Goal: Task Accomplishment & Management: Complete application form

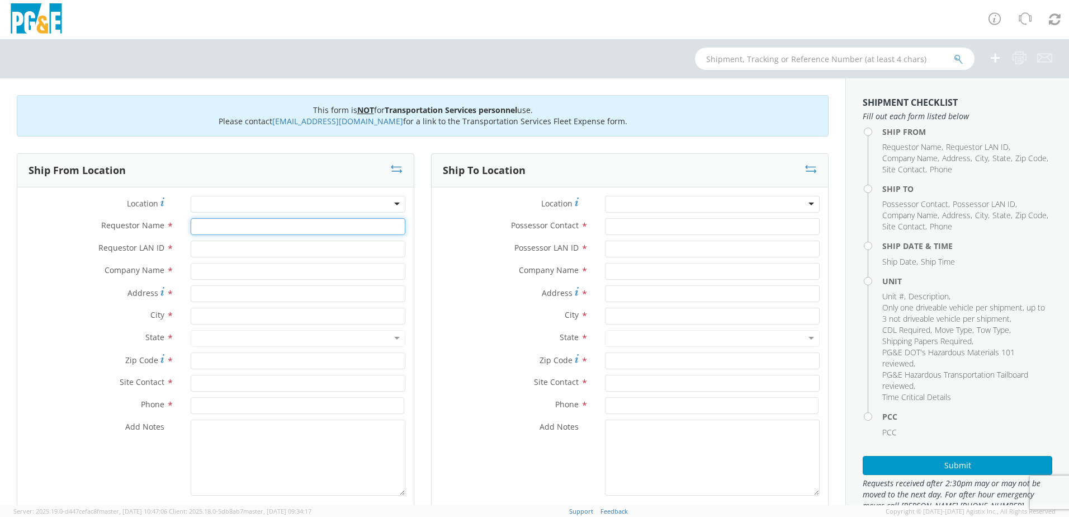
click at [207, 225] on input "Requestor Name *" at bounding box center [298, 226] width 215 height 17
type input "[PERSON_NAME]"
click at [201, 250] on input "Requestor LAN ID *" at bounding box center [298, 248] width 215 height 17
type input "ILM9"
click at [203, 271] on input "text" at bounding box center [298, 271] width 215 height 17
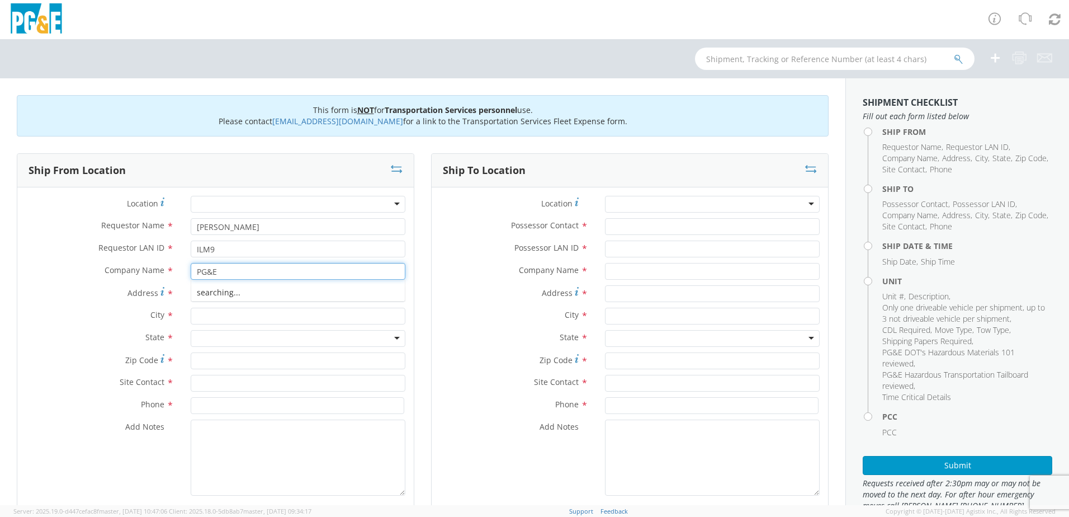
type input "PG&E"
click at [104, 296] on label "Address For cross streets use street names with '&' or 'and' in between. For ex…" at bounding box center [99, 292] width 165 height 15
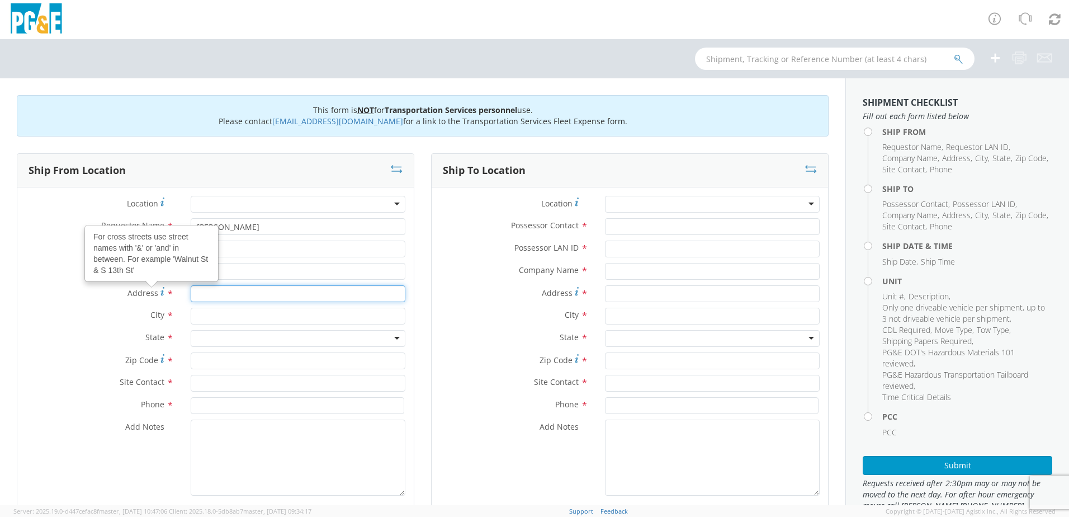
click at [191, 296] on input "Address For cross streets use street names with '&' or 'and' in between. For ex…" at bounding box center [298, 293] width 215 height 17
click at [232, 295] on input "Address For cross streets use street names with '&' or 'and' in between. For ex…" at bounding box center [298, 293] width 215 height 17
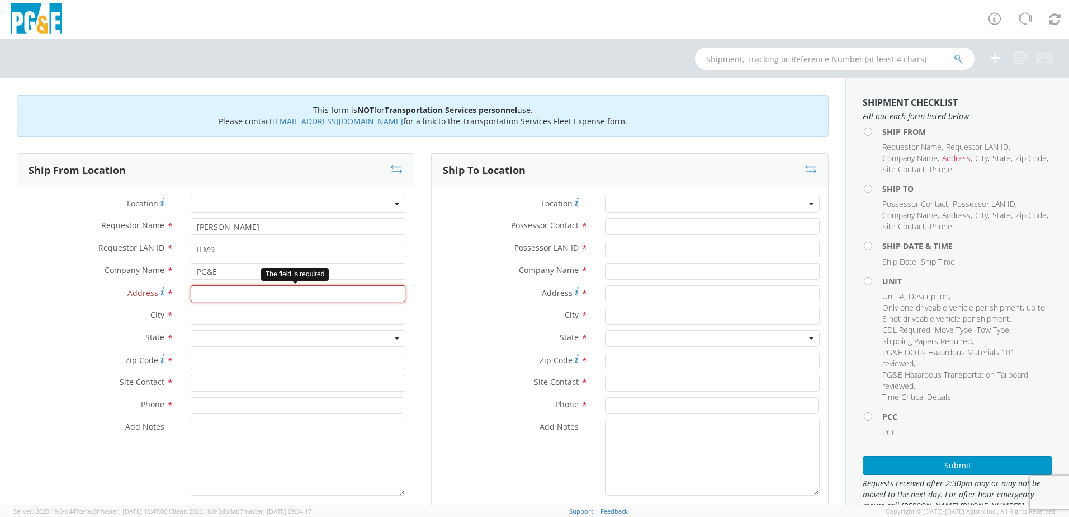
click at [253, 296] on input "Address *" at bounding box center [298, 293] width 215 height 17
paste input "[STREET_ADDRESS][PERSON_NAME]"
type input "[STREET_ADDRESS][PERSON_NAME]"
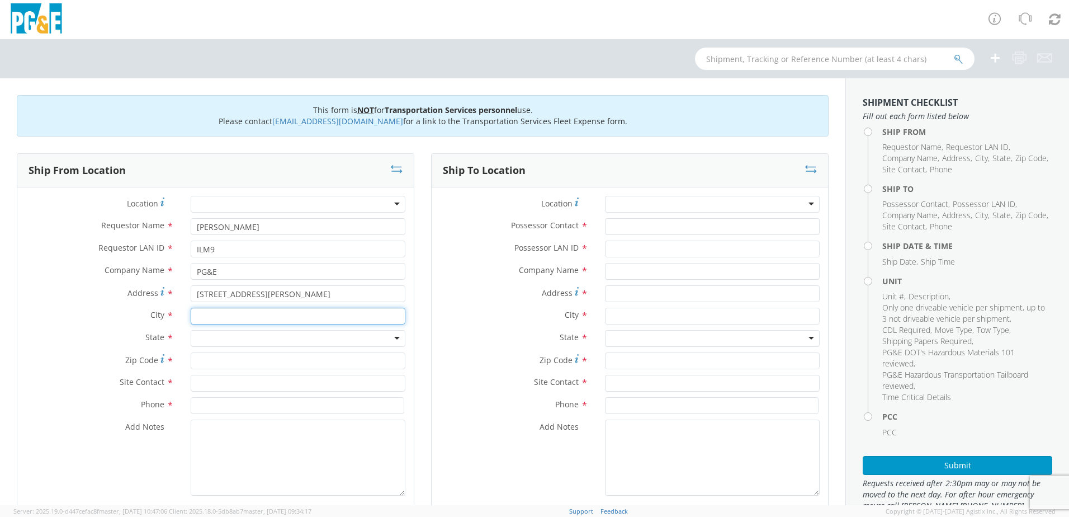
click at [224, 320] on input "text" at bounding box center [298, 316] width 215 height 17
type input "Pleasanton"
click at [98, 304] on div "Address * [STREET_ADDRESS][PERSON_NAME]" at bounding box center [215, 296] width 396 height 22
click at [212, 341] on div at bounding box center [298, 338] width 215 height 17
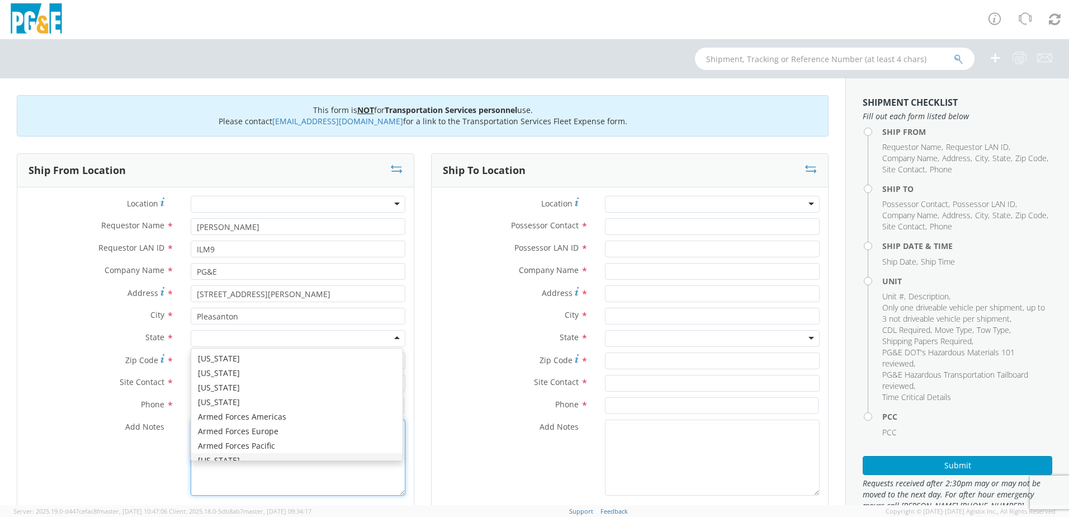
click at [215, 461] on textarea "Add Notes *" at bounding box center [298, 457] width 215 height 76
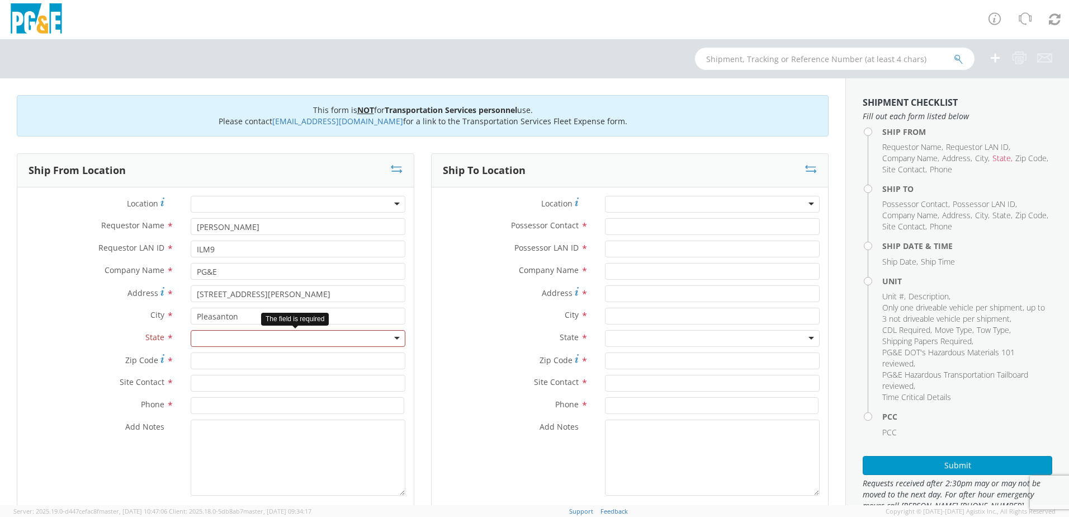
click at [213, 337] on div at bounding box center [298, 338] width 215 height 17
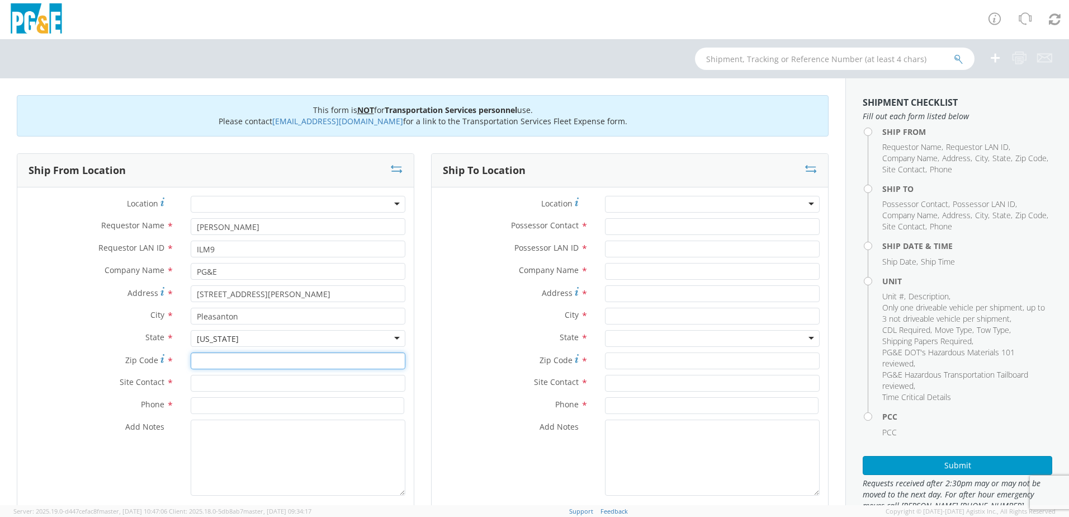
click at [207, 358] on input "Zip Code *" at bounding box center [298, 360] width 215 height 17
type input "94566"
click at [199, 381] on input "text" at bounding box center [298, 383] width 215 height 17
type input "[PERSON_NAME]"
click at [121, 412] on div "Phone *" at bounding box center [215, 405] width 396 height 17
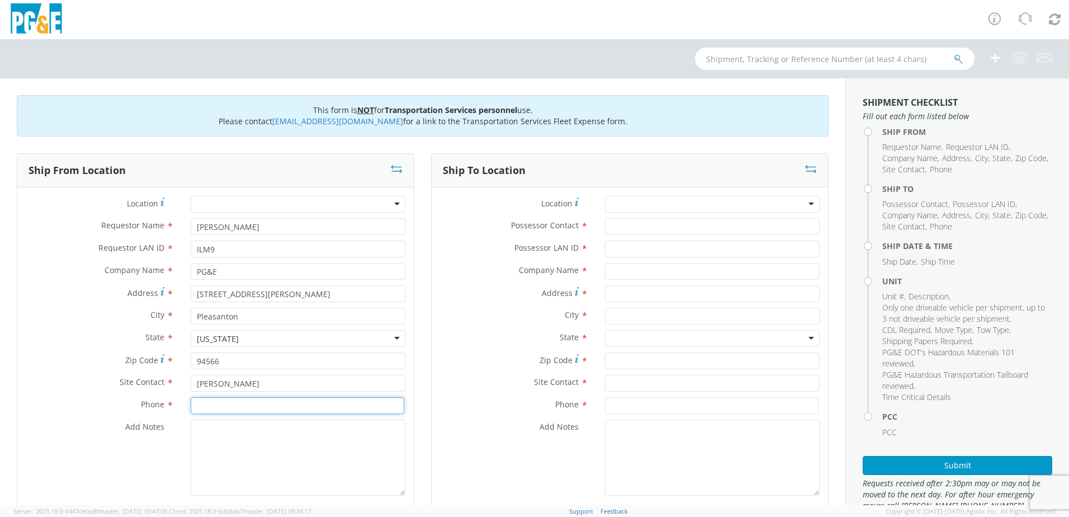
click at [206, 409] on input at bounding box center [298, 405] width 214 height 17
type input "[PHONE_NUMBER]"
click at [619, 231] on input "Possessor Contact *" at bounding box center [712, 226] width 215 height 17
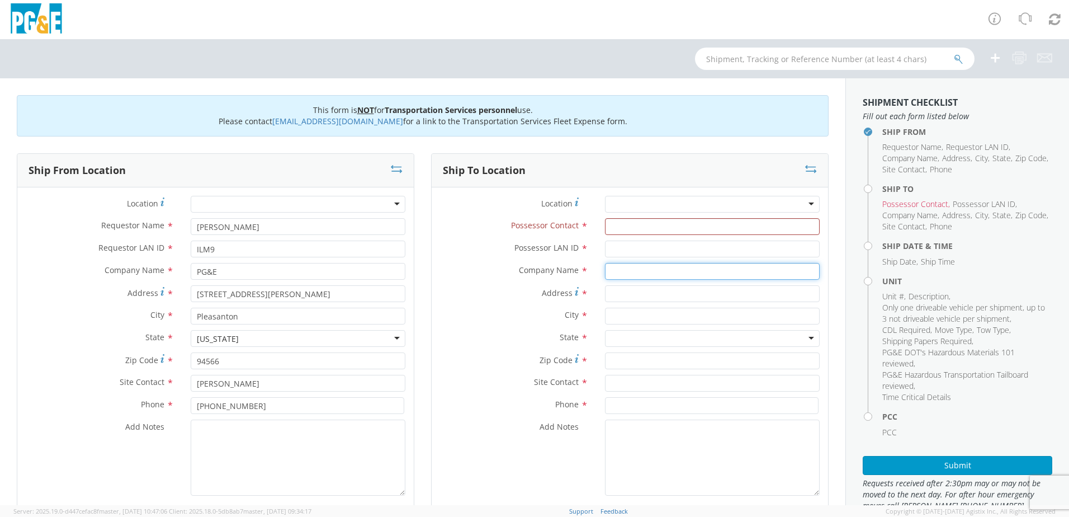
click at [616, 275] on input "text" at bounding box center [712, 271] width 215 height 17
click at [616, 291] on input "Address *" at bounding box center [712, 293] width 215 height 17
paste input "[STREET_ADDRESS][PERSON_NAME]"
type input "[STREET_ADDRESS][PERSON_NAME]"
click at [631, 316] on input "text" at bounding box center [712, 316] width 215 height 17
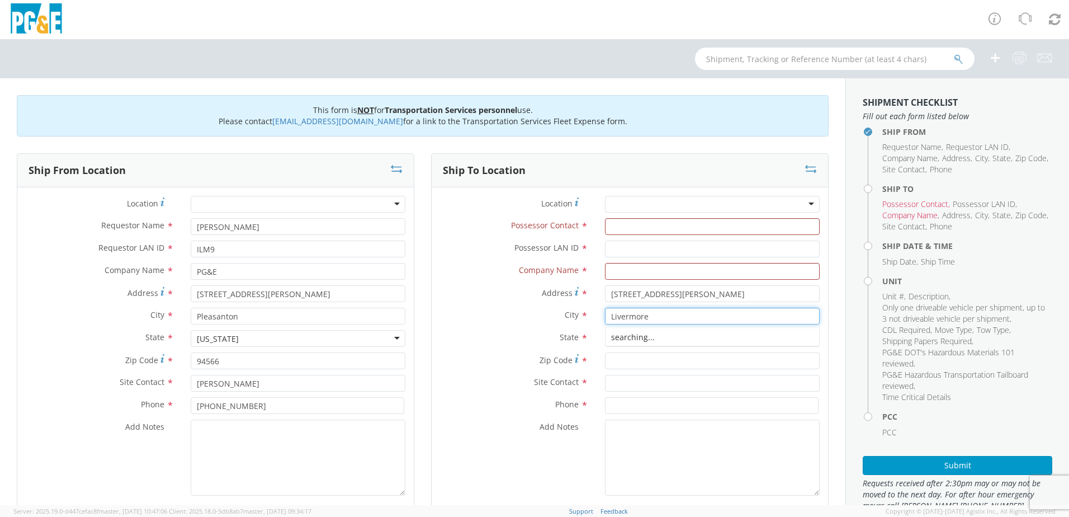
type input "Livermore"
click at [397, 359] on input "94566" at bounding box center [298, 360] width 215 height 17
click at [628, 333] on div at bounding box center [712, 338] width 215 height 17
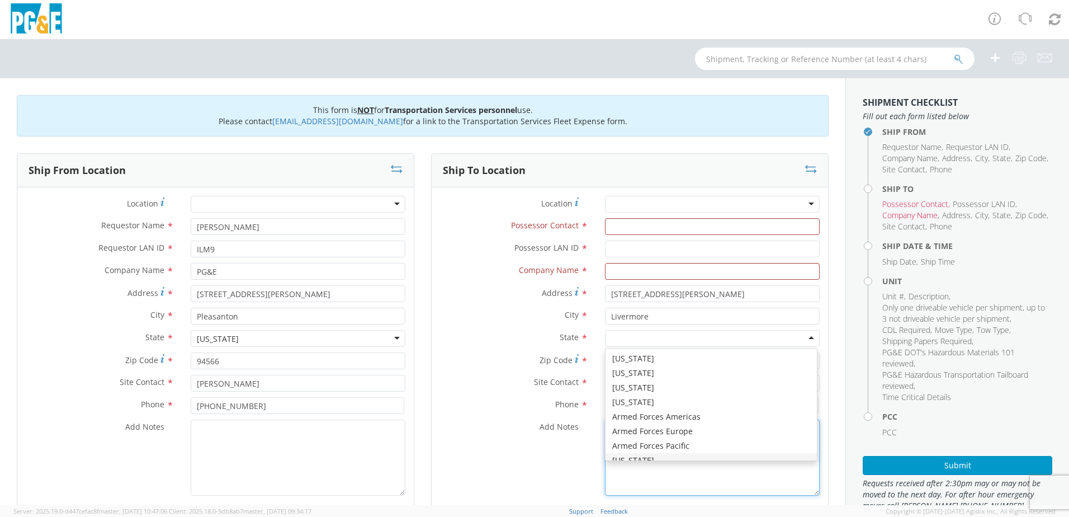
click at [629, 461] on textarea "Add Notes *" at bounding box center [712, 457] width 215 height 76
click at [613, 338] on div at bounding box center [712, 338] width 215 height 17
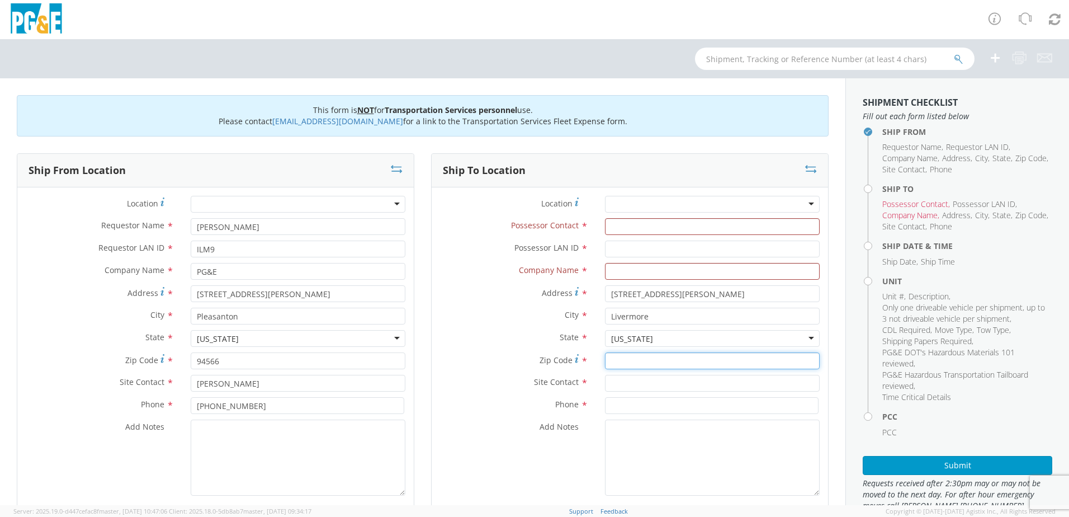
click at [614, 363] on input "Zip Code *" at bounding box center [712, 360] width 215 height 17
type input "94551"
click at [619, 266] on input "text" at bounding box center [712, 271] width 215 height 17
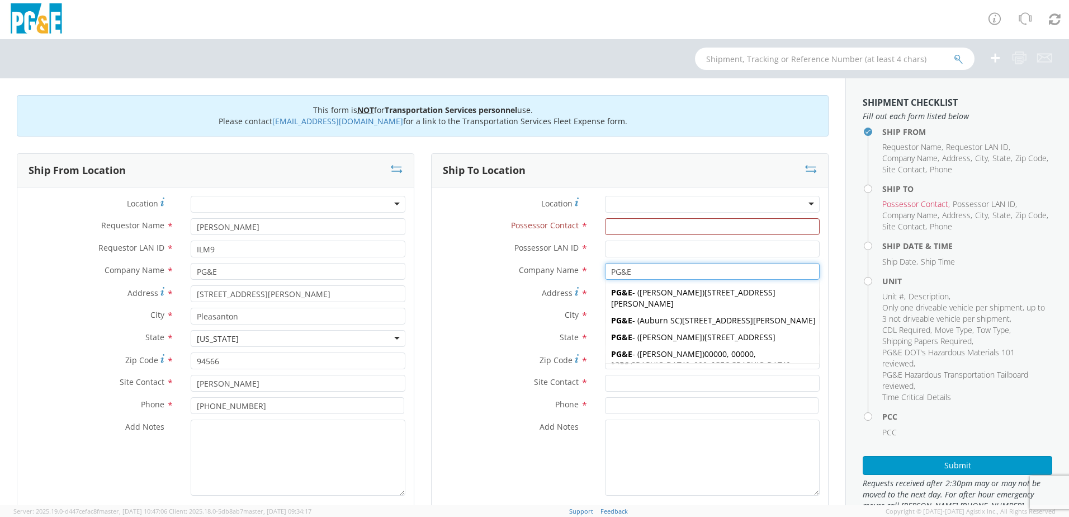
type input "PG&E"
click at [458, 276] on label "Company Name *" at bounding box center [514, 270] width 165 height 15
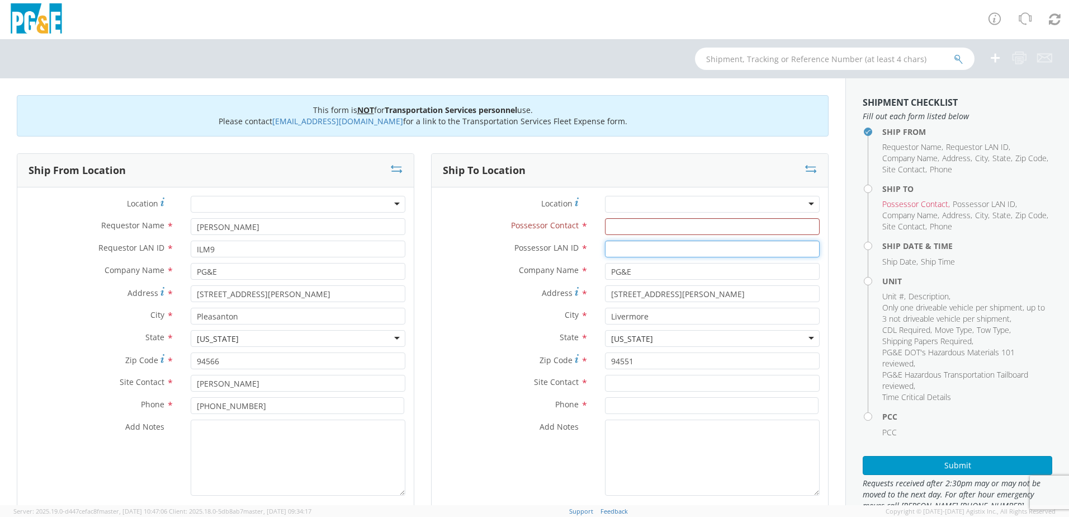
click at [644, 244] on input "Possessor LAN ID *" at bounding box center [712, 248] width 215 height 17
type input "M6HB"
click at [617, 227] on input "Possessor Contact *" at bounding box center [712, 226] width 215 height 17
type input "[PERSON_NAME]"
click at [478, 261] on div "Possessor LAN ID * M6HB" at bounding box center [630, 251] width 396 height 22
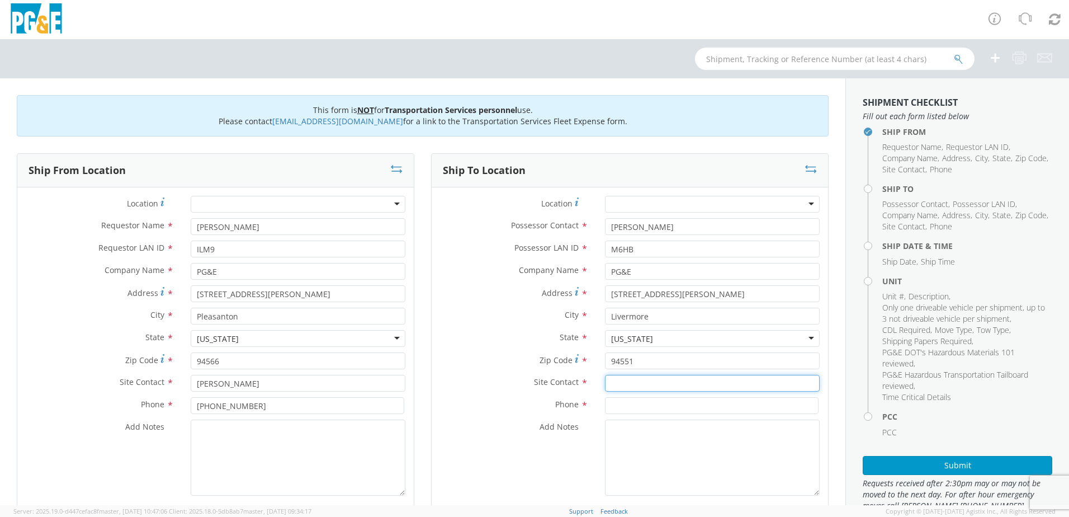
click at [641, 389] on input "text" at bounding box center [712, 383] width 215 height 17
type input "[PERSON_NAME]"
click at [476, 404] on label "Phone *" at bounding box center [514, 404] width 165 height 15
click at [635, 407] on input at bounding box center [712, 405] width 214 height 17
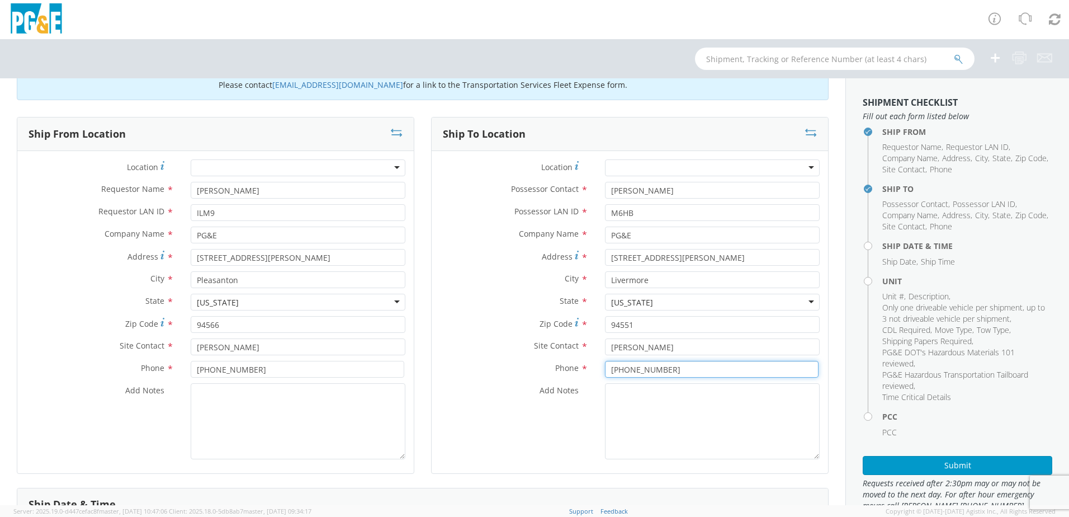
scroll to position [56, 0]
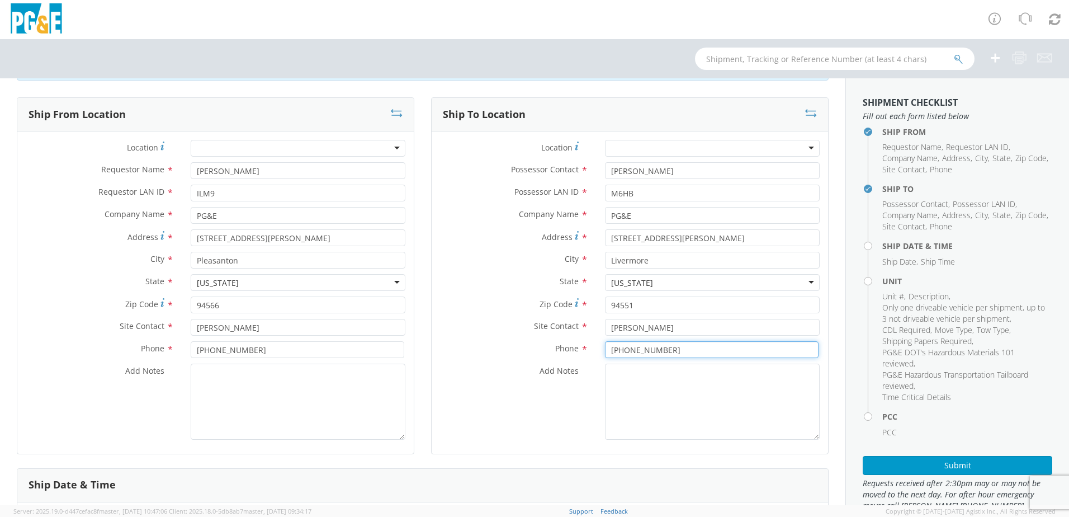
type input "[PHONE_NUMBER]"
click at [300, 397] on textarea "Add Notes *" at bounding box center [298, 401] width 215 height 76
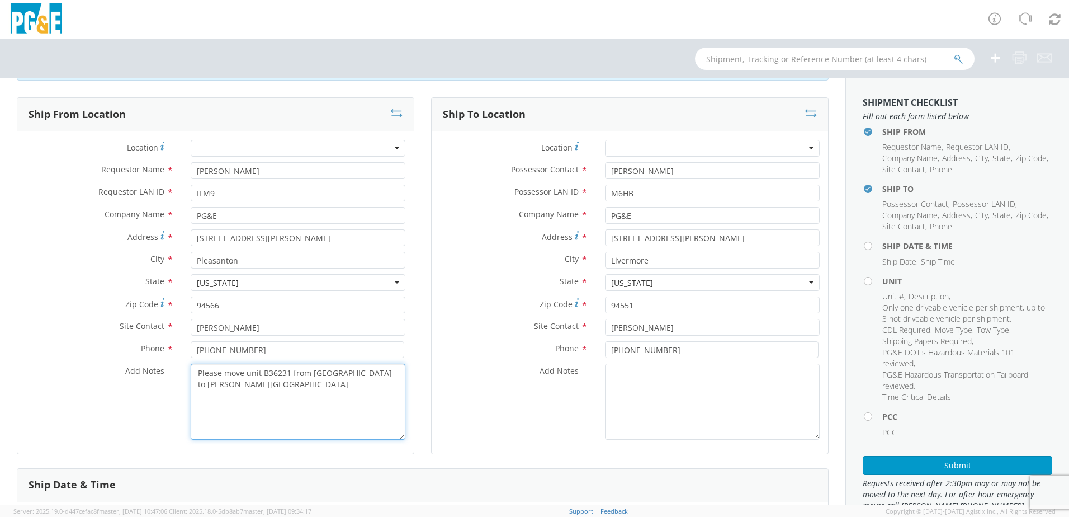
click at [273, 385] on textarea "Please move unit B36231 from [GEOGRAPHIC_DATA] to [PERSON_NAME][GEOGRAPHIC_DATA]" at bounding box center [298, 401] width 215 height 76
drag, startPoint x: 291, startPoint y: 401, endPoint x: 171, endPoint y: 361, distance: 127.3
click at [171, 361] on div "Location * (OBSOLETE) [PERSON_NAME] SC - GC TRAILER (OBSOLETE) [GEOGRAPHIC_DATA…" at bounding box center [215, 292] width 396 height 305
type textarea "Please move unit B36231 from Vineyard Sub to [PERSON_NAME] Sub on 9/19. Please …"
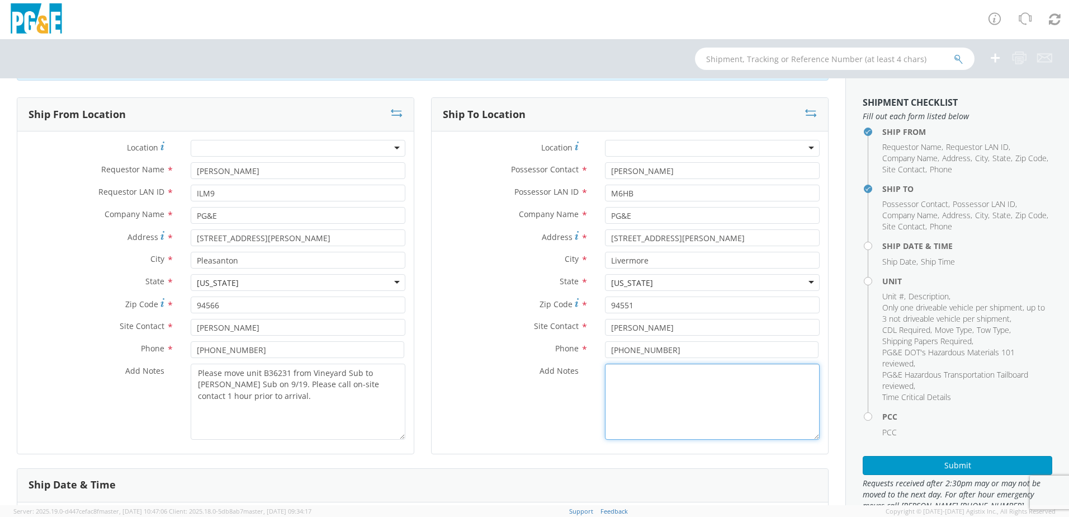
click at [661, 408] on textarea "Add Notes *" at bounding box center [712, 401] width 215 height 76
paste textarea "Please move unit B36231 from Vineyard Sub to [PERSON_NAME] Sub on 9/19. Please …"
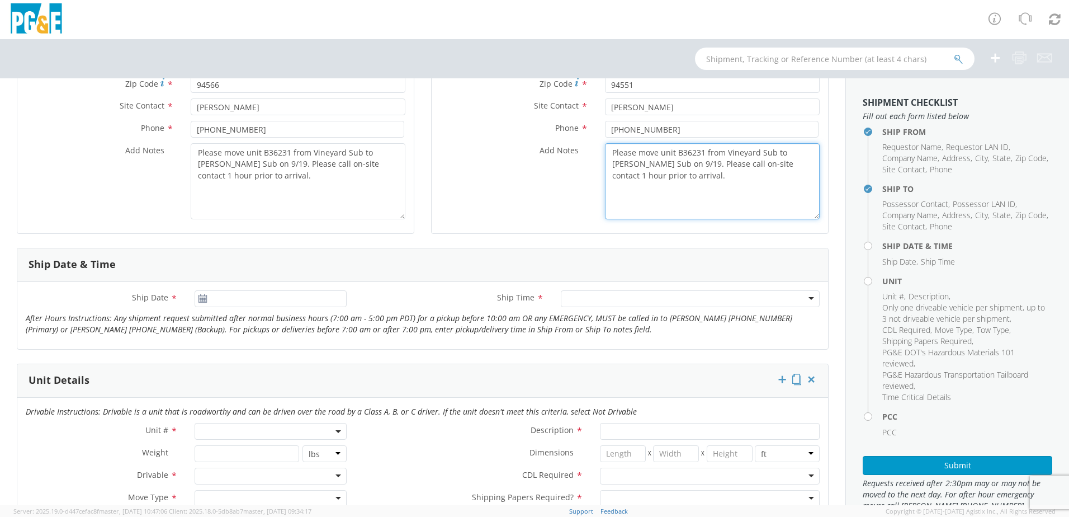
scroll to position [280, 0]
type textarea "Please move unit B36231 from Vineyard Sub to [PERSON_NAME] Sub on 9/19. Please …"
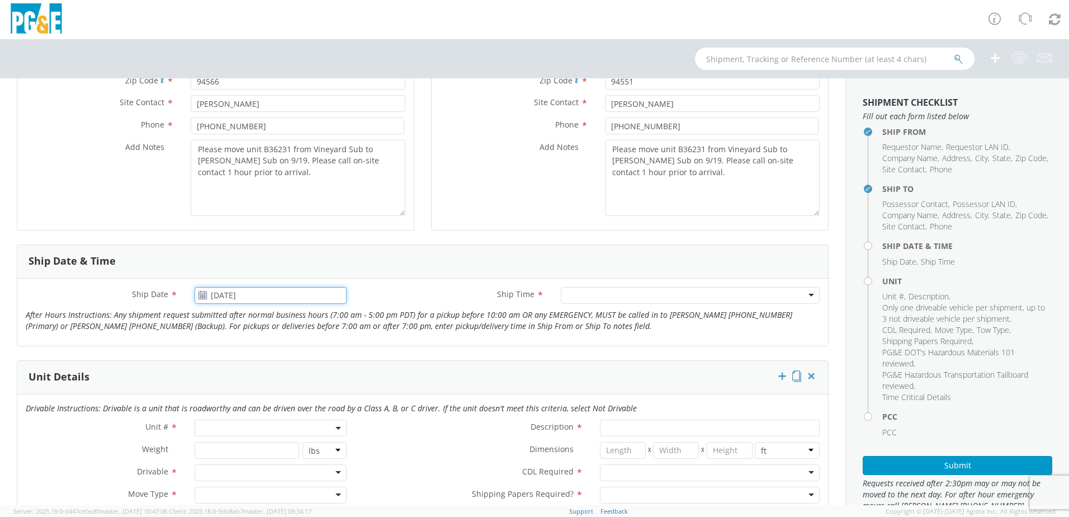
click at [263, 300] on input "[DATE]" at bounding box center [271, 295] width 152 height 17
click at [316, 380] on td "19" at bounding box center [312, 383] width 19 height 17
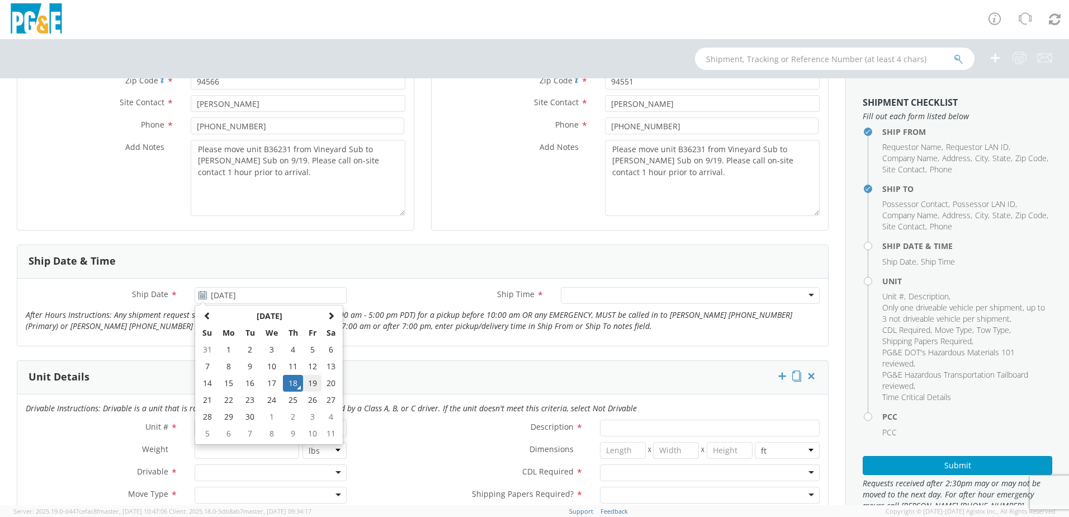
type input "[DATE]"
click at [604, 300] on div at bounding box center [690, 295] width 259 height 17
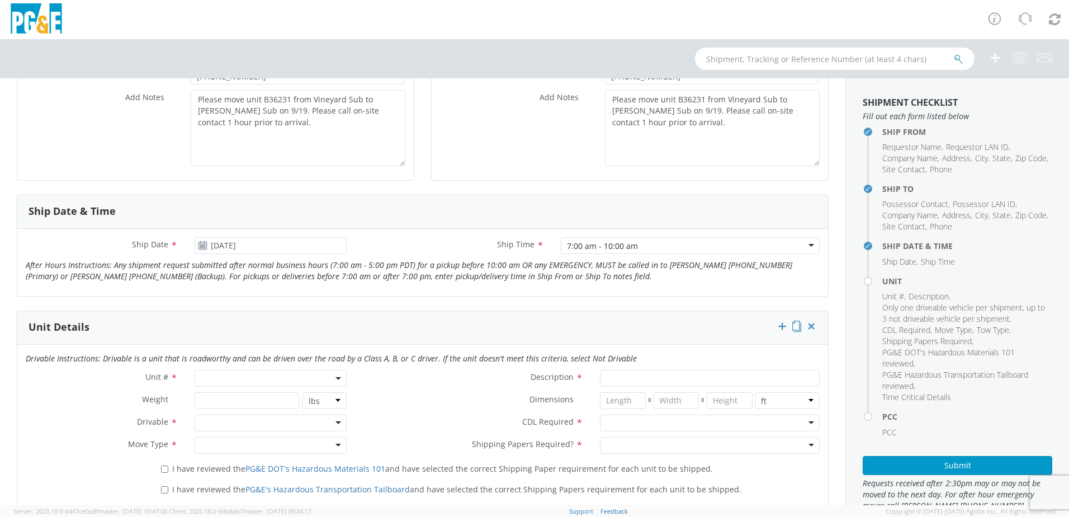
scroll to position [391, 0]
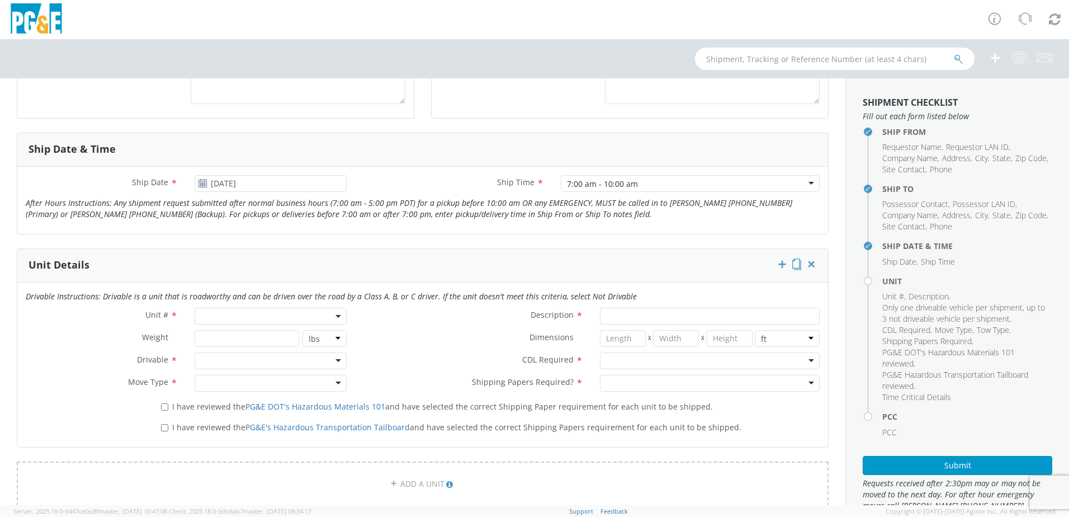
click at [222, 318] on span at bounding box center [271, 316] width 152 height 17
click at [230, 332] on input "search" at bounding box center [269, 334] width 145 height 17
type input "B36231"
type input "EQ; MATERIAL HANDLER"
type input "0"
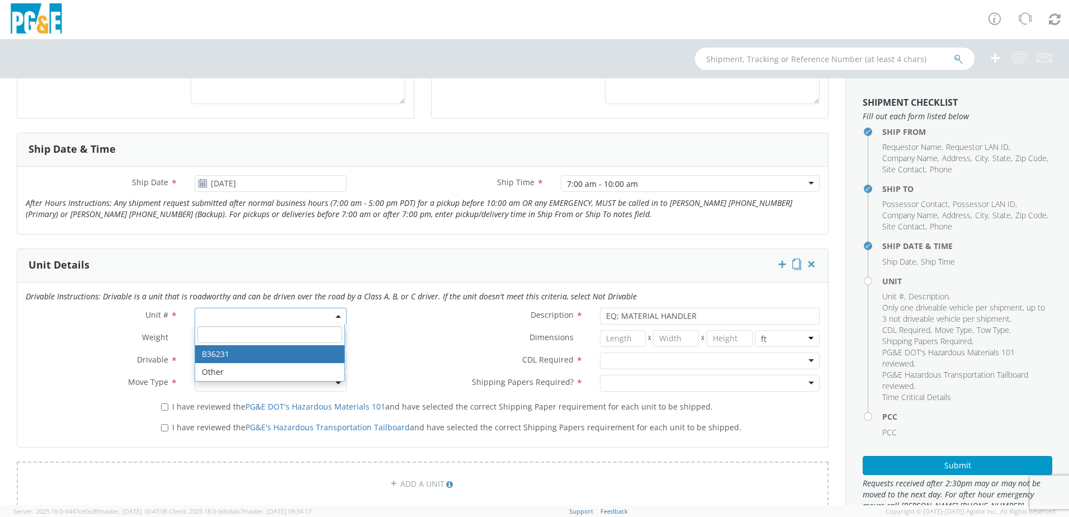
select select "B36231"
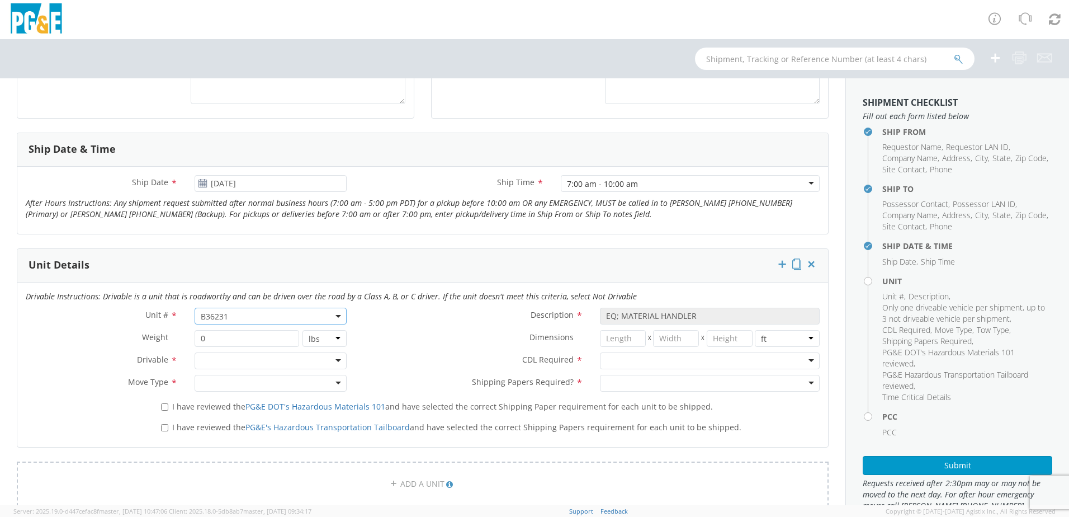
click at [243, 357] on div at bounding box center [271, 360] width 152 height 17
click at [227, 385] on div at bounding box center [271, 383] width 152 height 17
click at [163, 409] on input "I have reviewed the PG&E DOT's Hazardous Materials 101 and have selected the co…" at bounding box center [164, 406] width 7 height 7
checkbox input "true"
click at [166, 427] on input "I have reviewed the PG&E's Hazardous Transportation Tailboard and have selected…" at bounding box center [164, 427] width 7 height 7
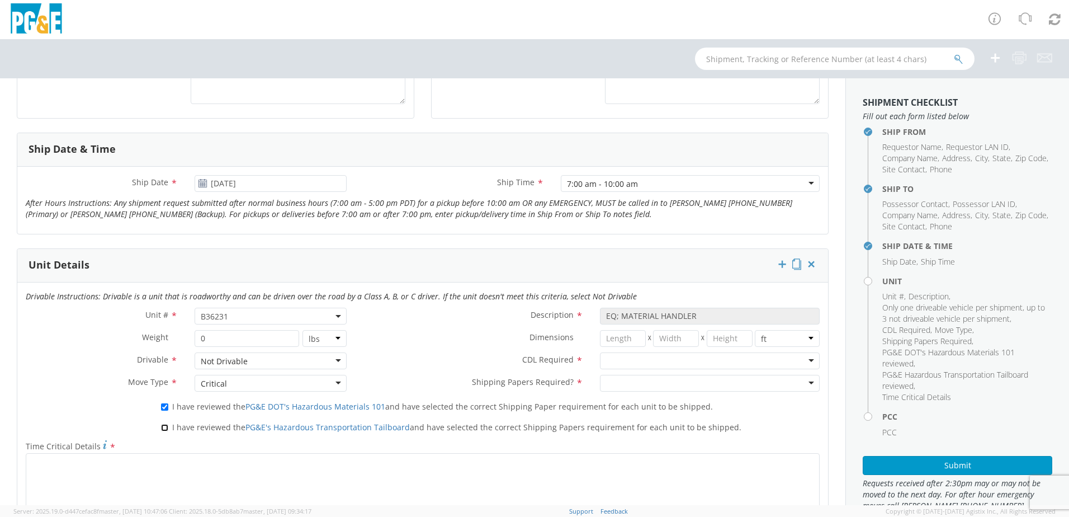
checkbox input "true"
click at [617, 365] on div at bounding box center [710, 360] width 220 height 17
click at [607, 376] on div at bounding box center [710, 383] width 220 height 17
click at [615, 362] on div "N - CDL Not Required" at bounding box center [646, 361] width 81 height 11
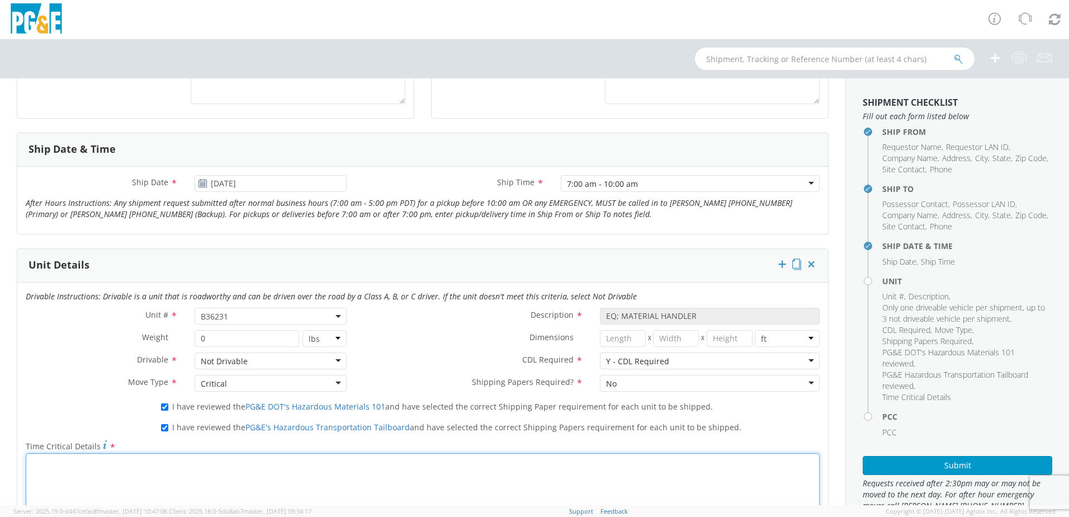
click at [296, 476] on textarea "Time Critical Details *" at bounding box center [423, 491] width 794 height 76
paste textarea "Please move unit B36231 from Vineyard Sub to [PERSON_NAME] Sub on 9/19. Please …"
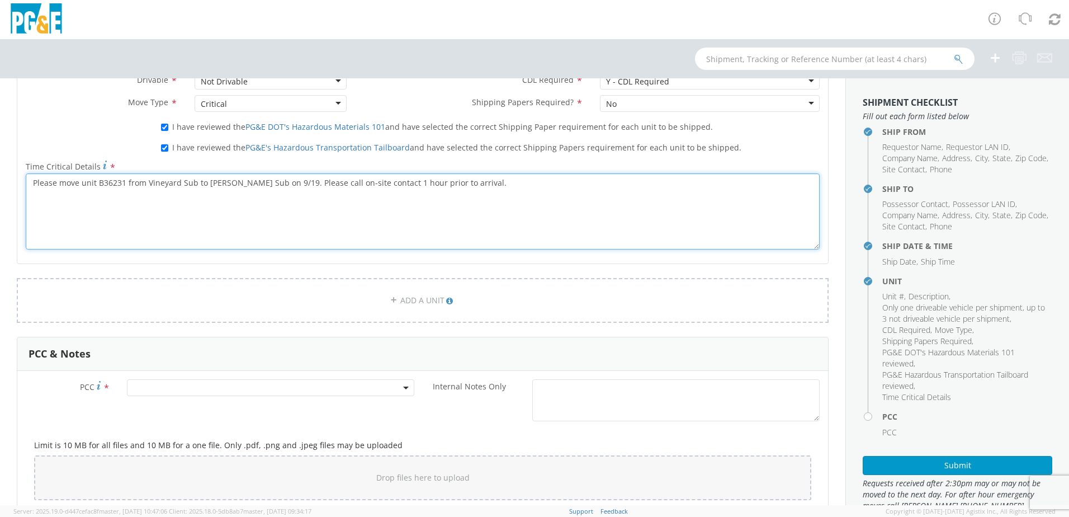
scroll to position [727, 0]
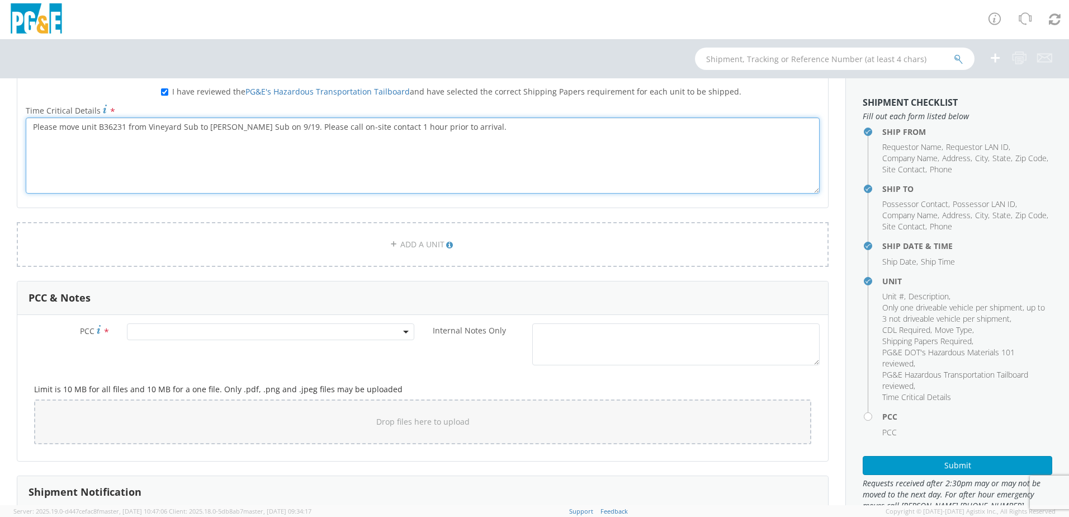
type textarea "Please move unit B36231 from Vineyard Sub to [PERSON_NAME] Sub on 9/19. Please …"
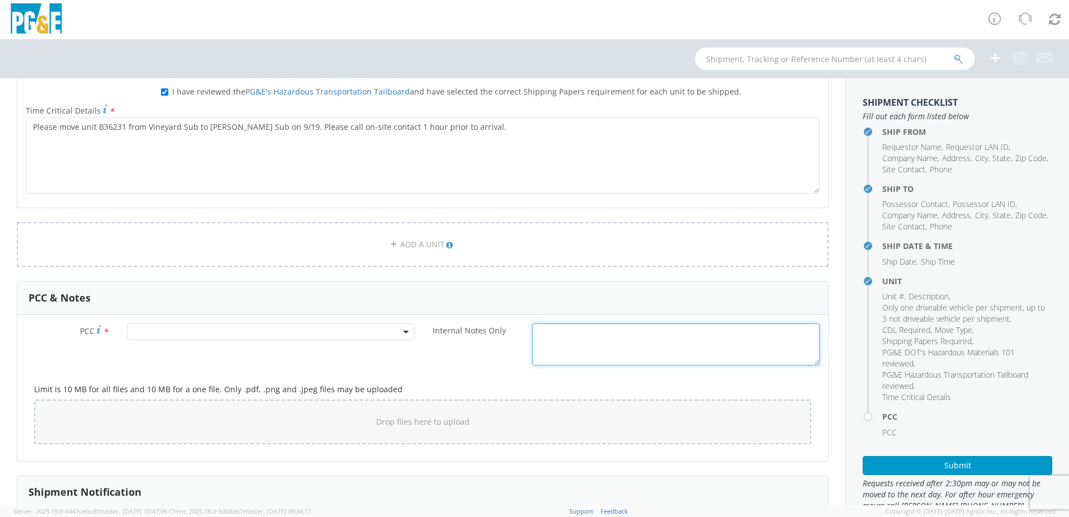
click at [569, 343] on textarea "Internal Notes Only *" at bounding box center [675, 344] width 287 height 42
paste textarea "Please move unit B36231 from Vineyard Sub to [PERSON_NAME] Sub on 9/19. Please …"
type textarea "Please move unit B36231 from Vineyard Sub to [PERSON_NAME] Sub on 9/19. Please …"
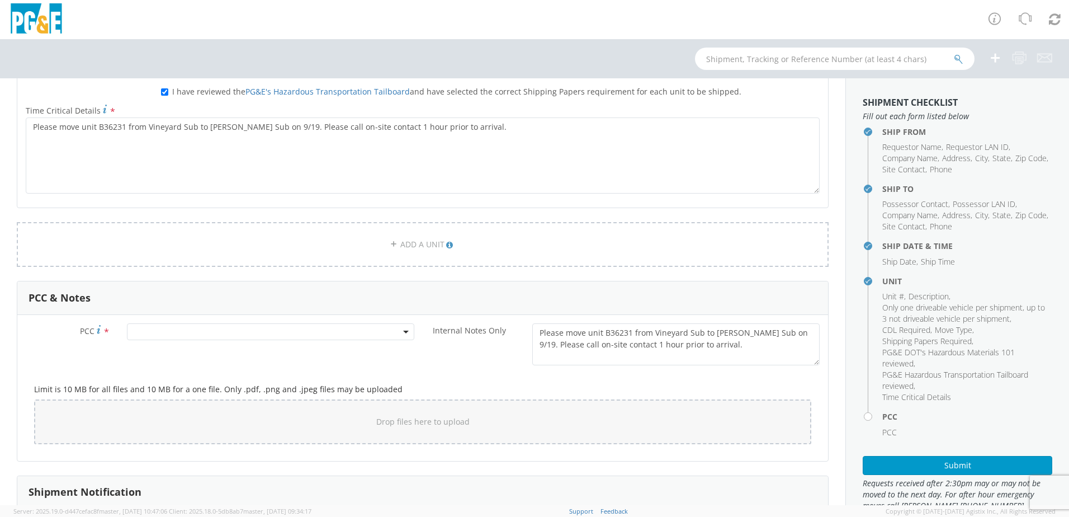
drag, startPoint x: 329, startPoint y: 330, endPoint x: 325, endPoint y: 335, distance: 6.4
click at [329, 330] on span at bounding box center [270, 331] width 287 height 17
click at [301, 350] on input "number" at bounding box center [269, 350] width 278 height 17
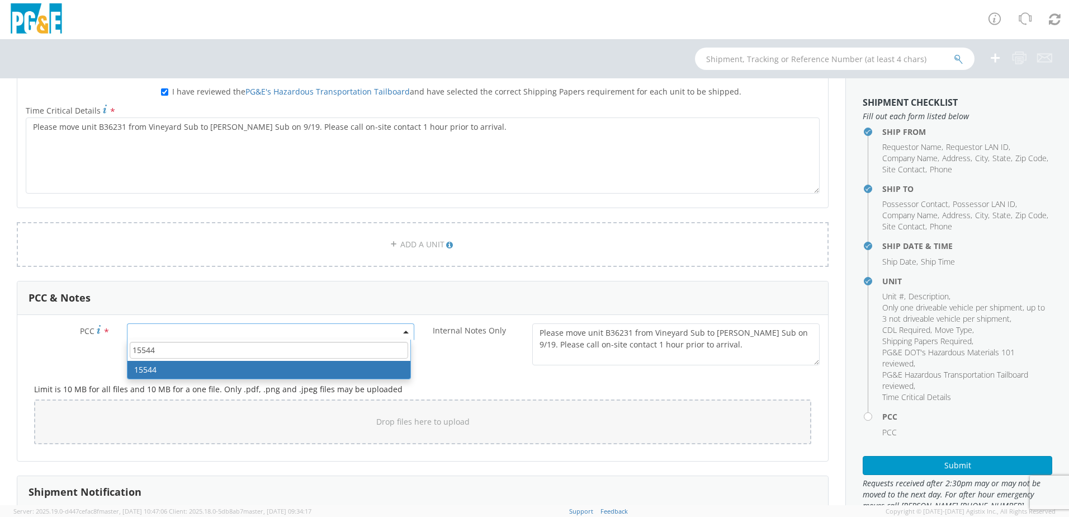
type input "15544"
select select "15544"
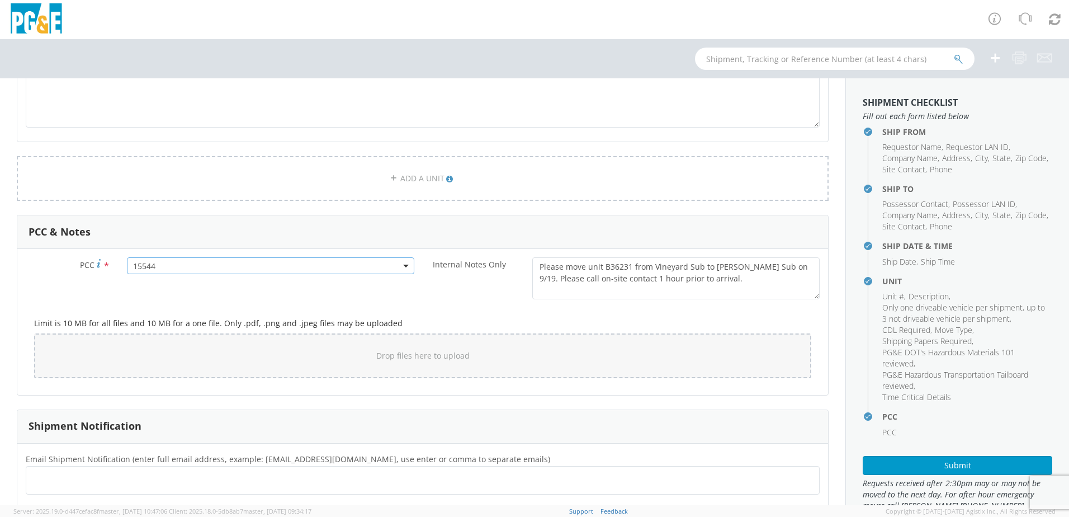
scroll to position [839, 0]
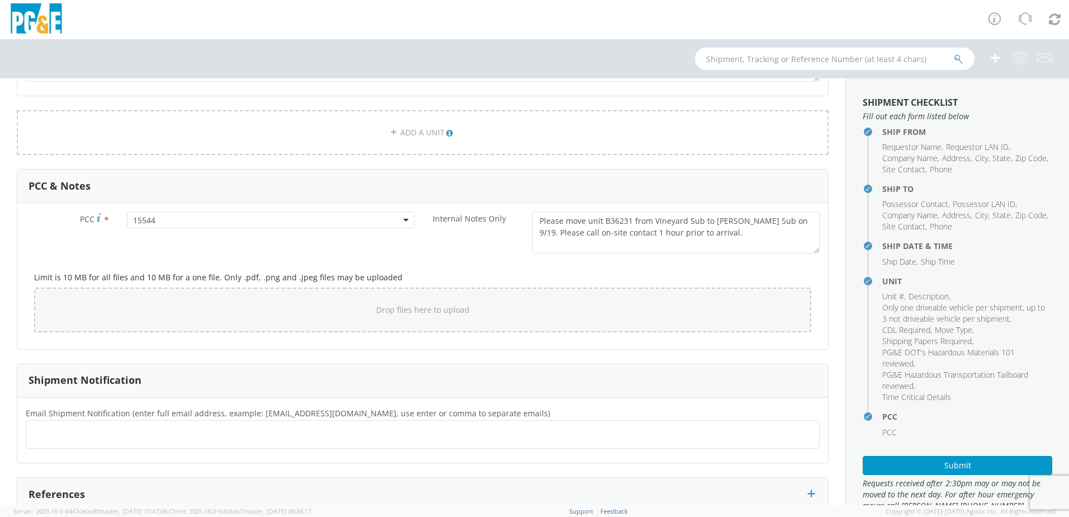
click at [171, 432] on ul at bounding box center [423, 434] width 784 height 18
type input "[EMAIL_ADDRESS][DOMAIN_NAME]"
click at [171, 432] on ul "[EMAIL_ADDRESS][DOMAIN_NAME] ×" at bounding box center [423, 434] width 784 height 19
type input "[EMAIL_ADDRESS][DOMAIN_NAME]"
click at [392, 435] on ul "[EMAIL_ADDRESS][DOMAIN_NAME] × [EMAIL_ADDRESS][DOMAIN_NAME] ×" at bounding box center [423, 434] width 784 height 19
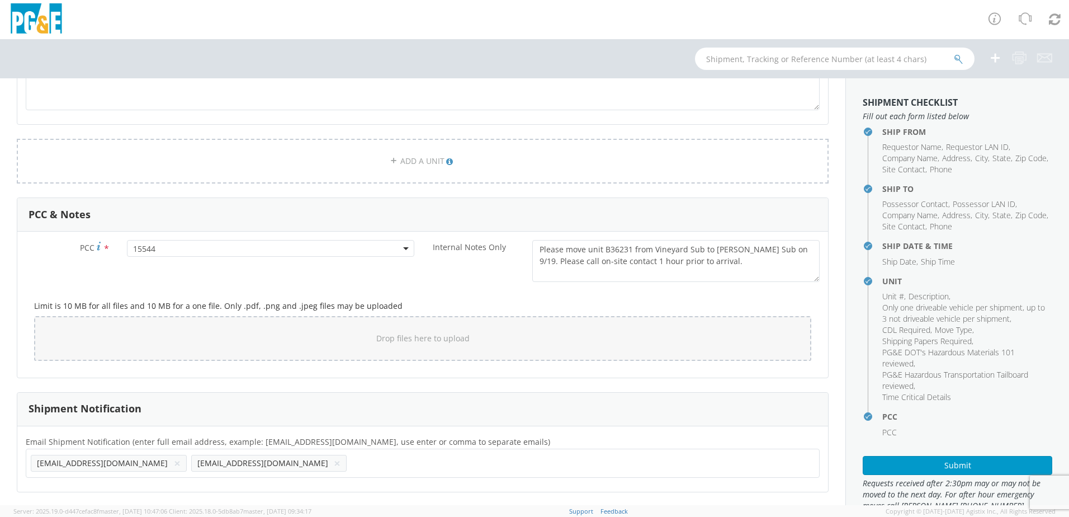
scroll to position [810, 0]
click at [972, 468] on button "Submit" at bounding box center [958, 465] width 190 height 19
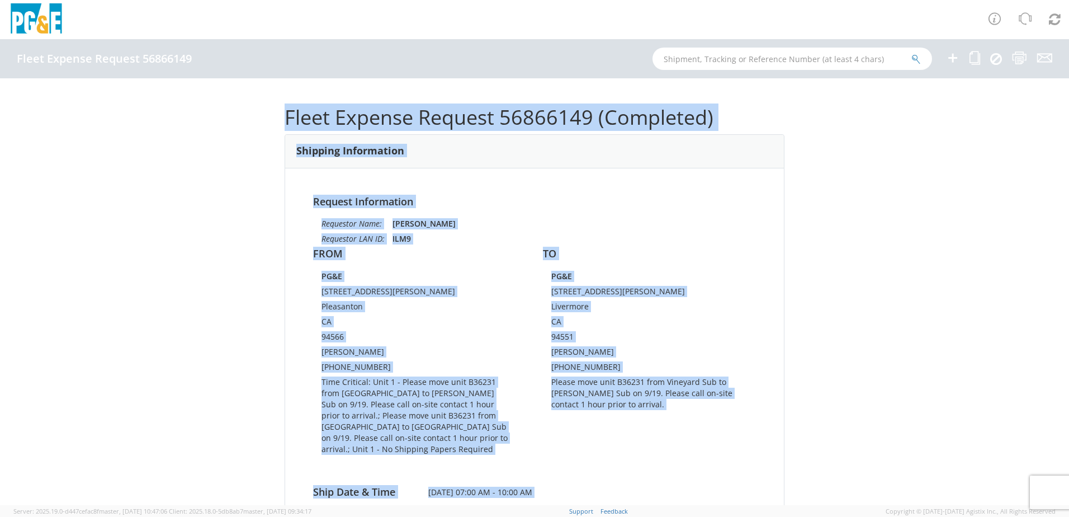
scroll to position [558, 0]
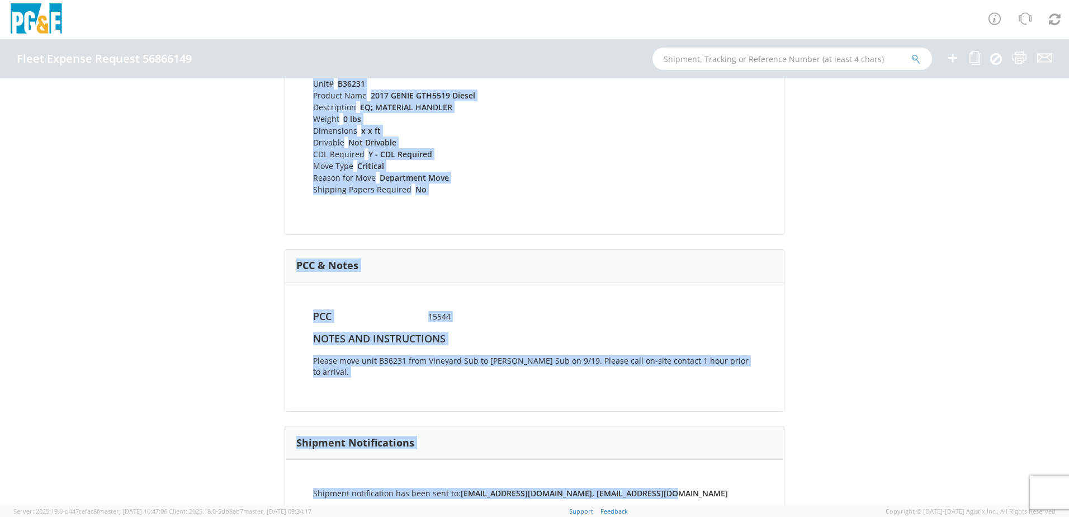
drag, startPoint x: 277, startPoint y: 111, endPoint x: 680, endPoint y: 472, distance: 541.3
click at [680, 472] on div "Fleet Expense Request 56866149 (Completed) Shipping Information Request Informa…" at bounding box center [534, 291] width 1069 height 427
drag, startPoint x: 680, startPoint y: 472, endPoint x: 668, endPoint y: 452, distance: 23.4
copy div "Fleet Expense Request 56866149 (Completed) Shipping Information Request Informa…"
click at [794, 204] on div "Fleet Expense Request 56866149 (Completed) Shipping Information Request Informa…" at bounding box center [534, 291] width 1069 height 427
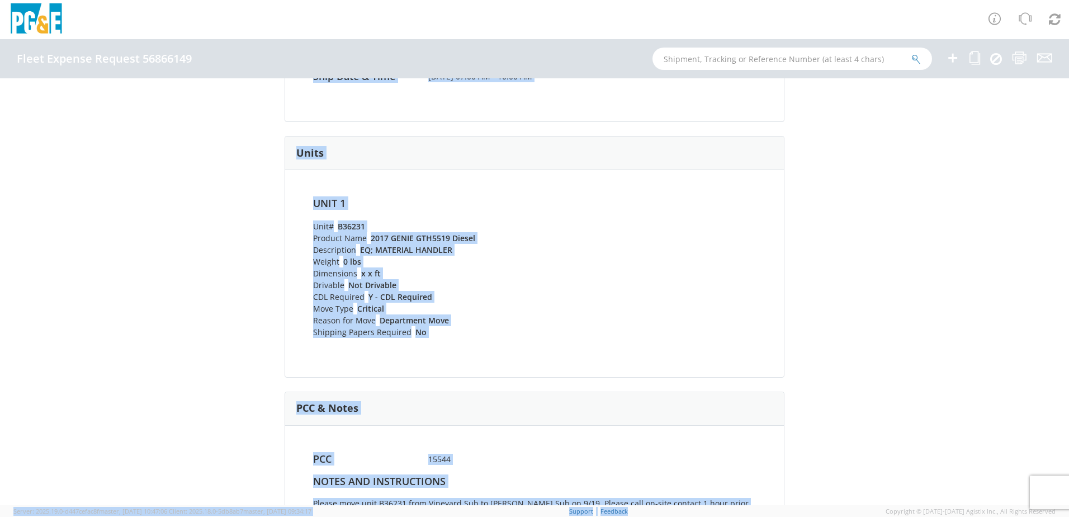
scroll to position [447, 0]
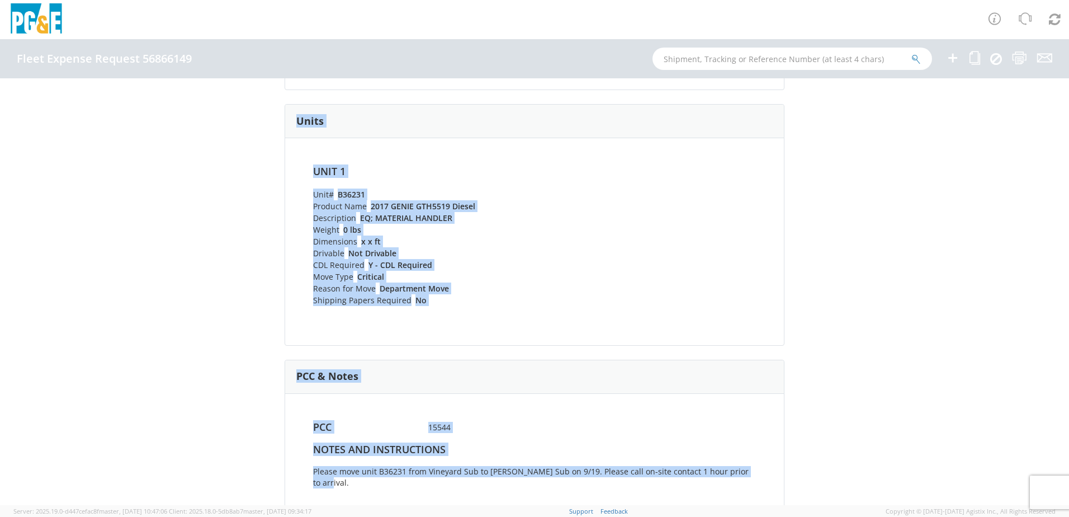
drag, startPoint x: 282, startPoint y: 117, endPoint x: 759, endPoint y: 465, distance: 589.5
drag, startPoint x: 759, startPoint y: 465, endPoint x: 721, endPoint y: 451, distance: 40.3
copy div "Fleet Expense Request 56866149 (Completed) Shipping Information Request Informa…"
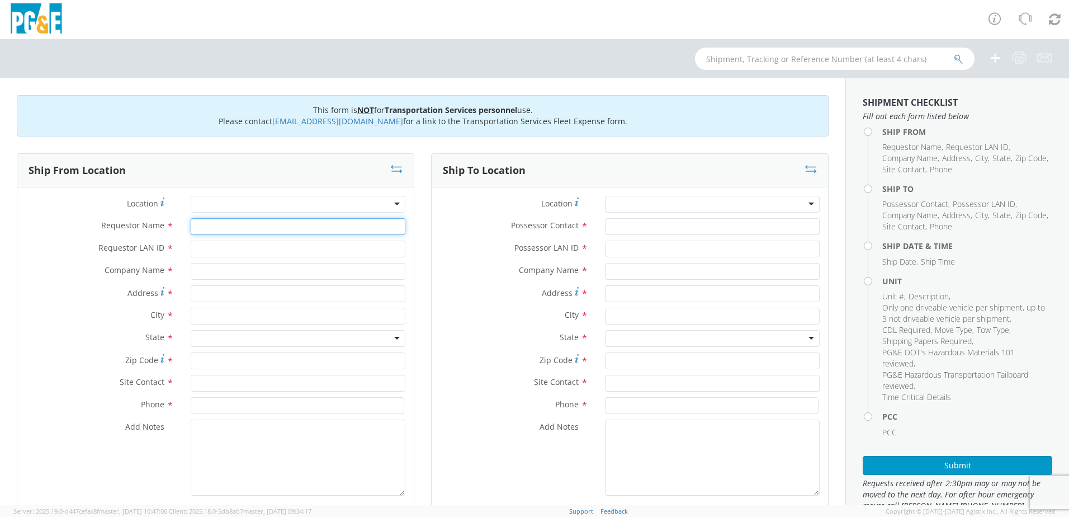
click at [204, 225] on input "Requestor Name *" at bounding box center [298, 226] width 215 height 17
click at [213, 249] on input "Requestor LAN ID *" at bounding box center [298, 248] width 215 height 17
click at [221, 220] on input "ILM9" at bounding box center [298, 226] width 215 height 17
type input "[PERSON_NAME]"
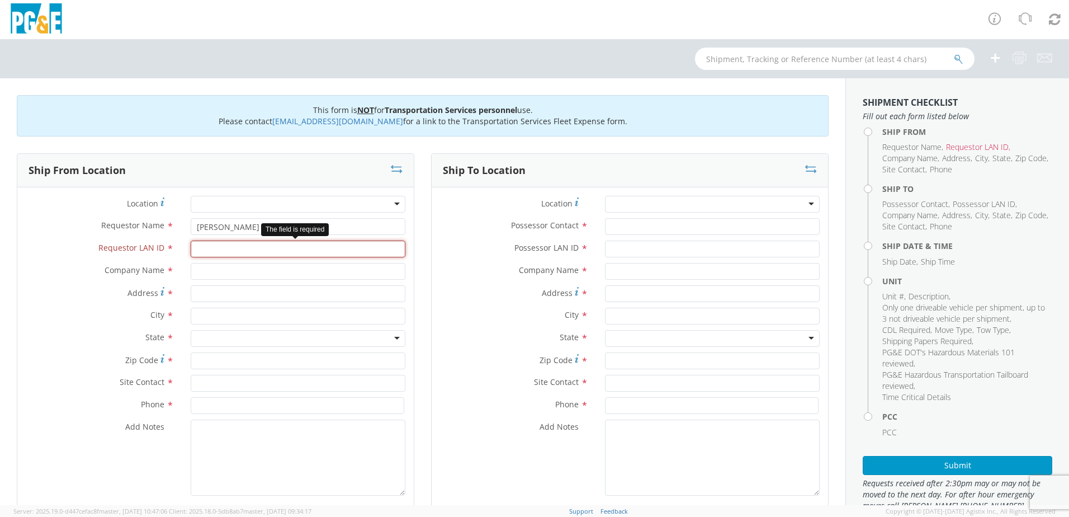
click at [214, 248] on input "Requestor LAN ID *" at bounding box center [298, 248] width 215 height 17
type input "ILM9"
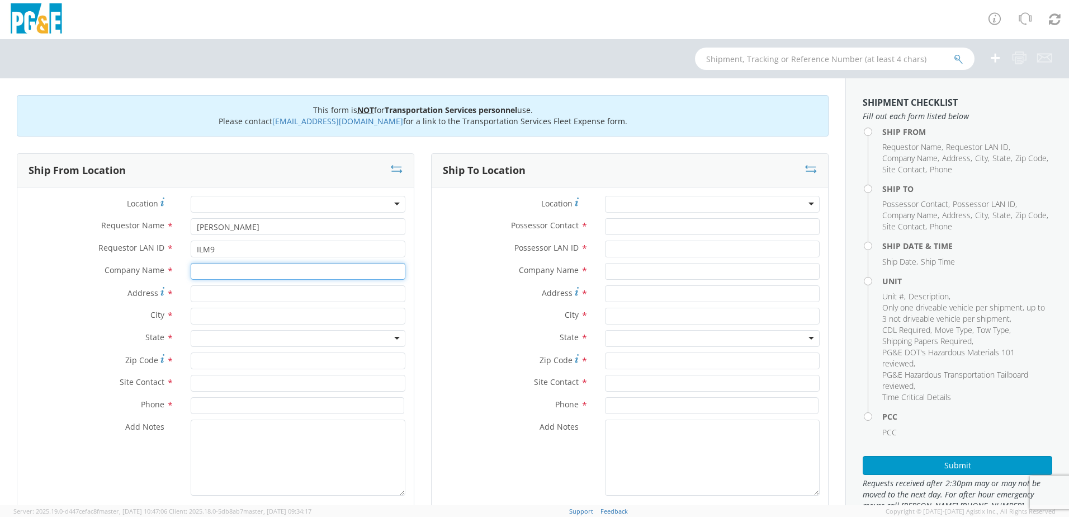
click at [205, 270] on input "text" at bounding box center [298, 271] width 215 height 17
type input "PG&E"
click at [47, 294] on label "Address *" at bounding box center [99, 292] width 165 height 15
click at [191, 294] on input "Address *" at bounding box center [298, 293] width 215 height 17
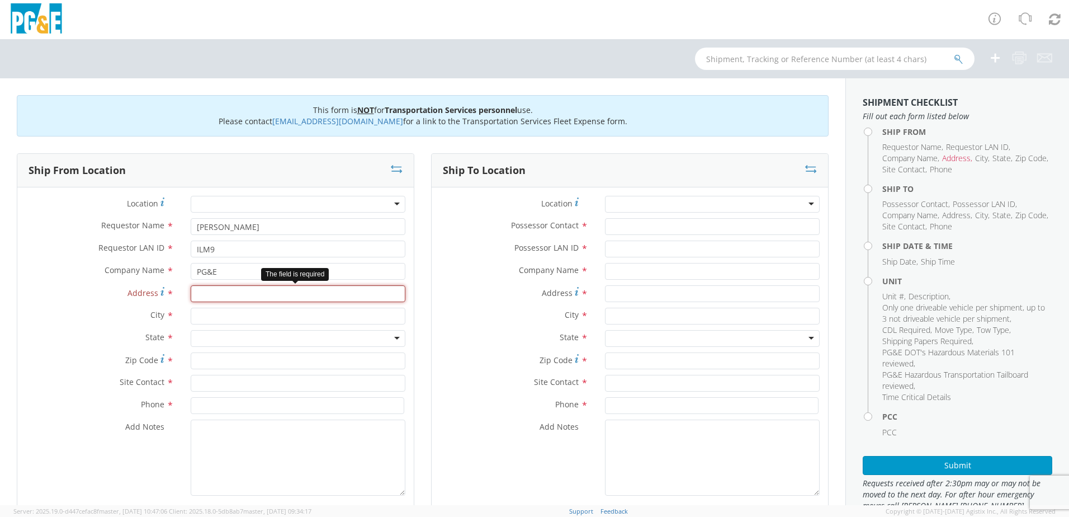
paste input "6453 Auto Mall Pkwy"
type input "6453 Auto Mall Pkwy"
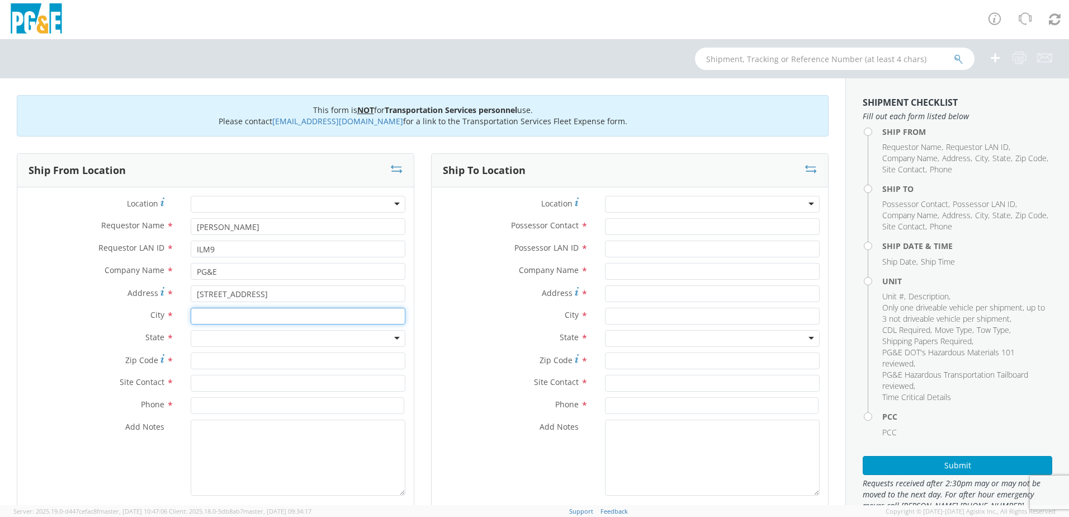
click at [235, 315] on input "text" at bounding box center [298, 316] width 215 height 17
type input "n"
type input "Newark"
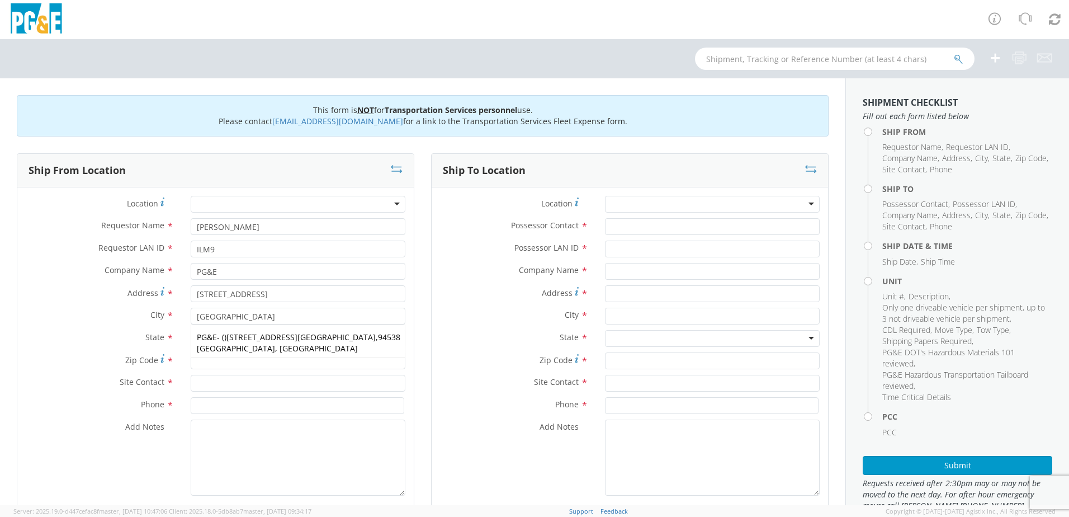
click at [136, 351] on div "State * Alabama Alaska Arizona Arkansas Armed Forces Americas Armed Forces Euro…" at bounding box center [215, 341] width 396 height 22
click at [233, 337] on div at bounding box center [298, 338] width 215 height 17
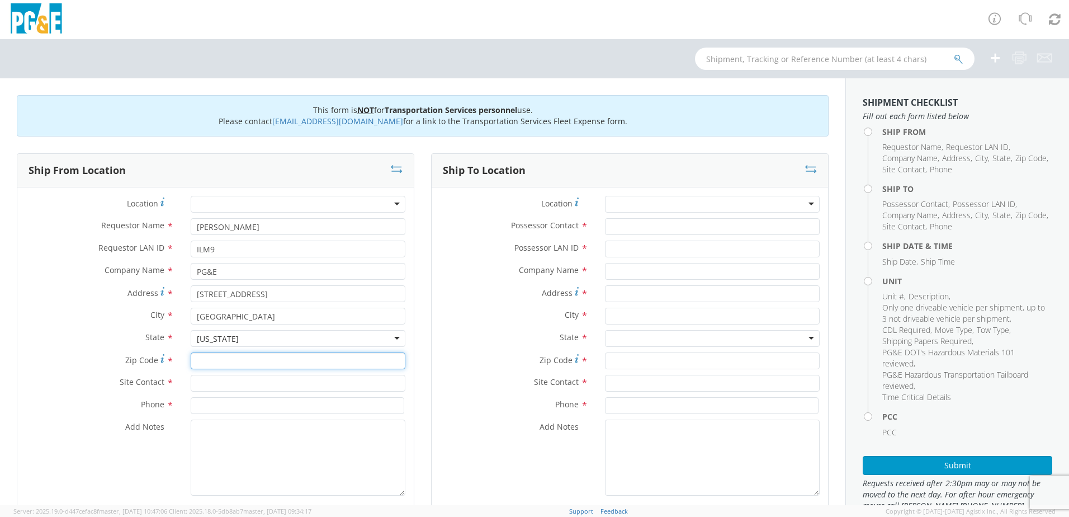
click at [220, 358] on input "Zip Code *" at bounding box center [298, 360] width 215 height 17
type input "94538"
click at [215, 382] on input "text" at bounding box center [298, 383] width 215 height 17
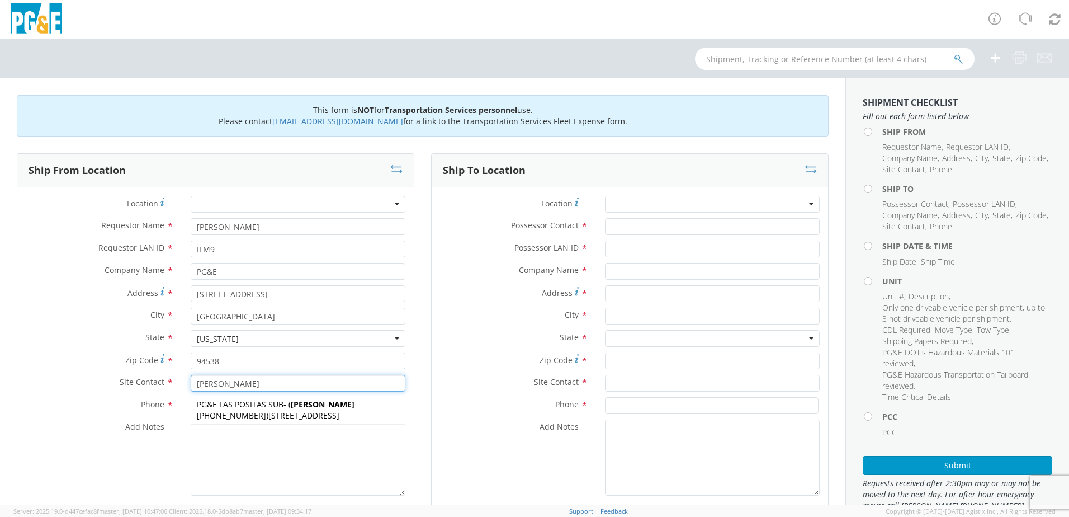
type input "[PERSON_NAME]"
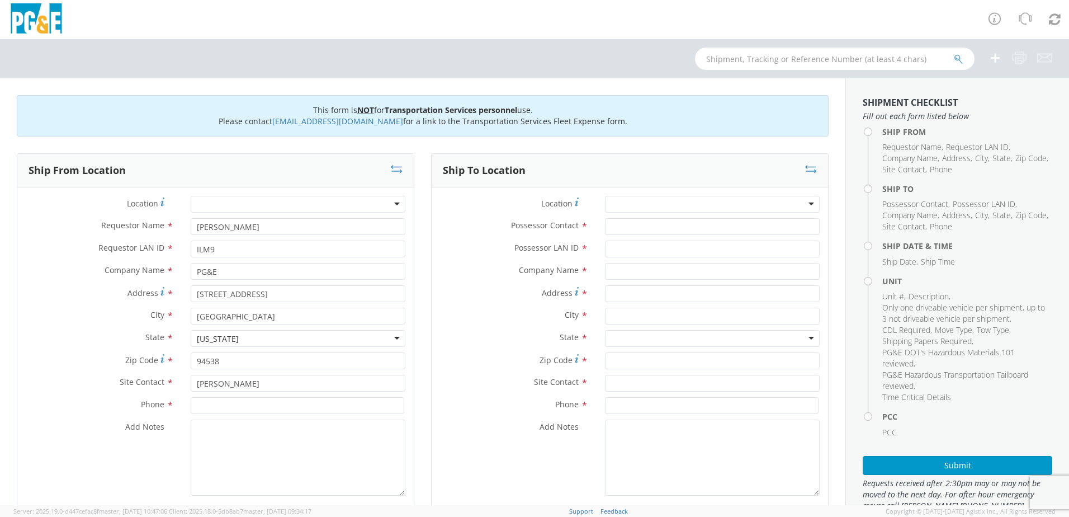
click at [105, 389] on div "Site Contact * Max Heffinger Max Heffinger PG&E LAS POSITAS SUB - ( MAX HEFFING…" at bounding box center [215, 383] width 396 height 17
click at [246, 409] on input at bounding box center [298, 405] width 214 height 17
type input "[PHONE_NUMBER]"
click at [615, 219] on input "Possessor Contact *" at bounding box center [712, 226] width 215 height 17
type input "[PERSON_NAME]"
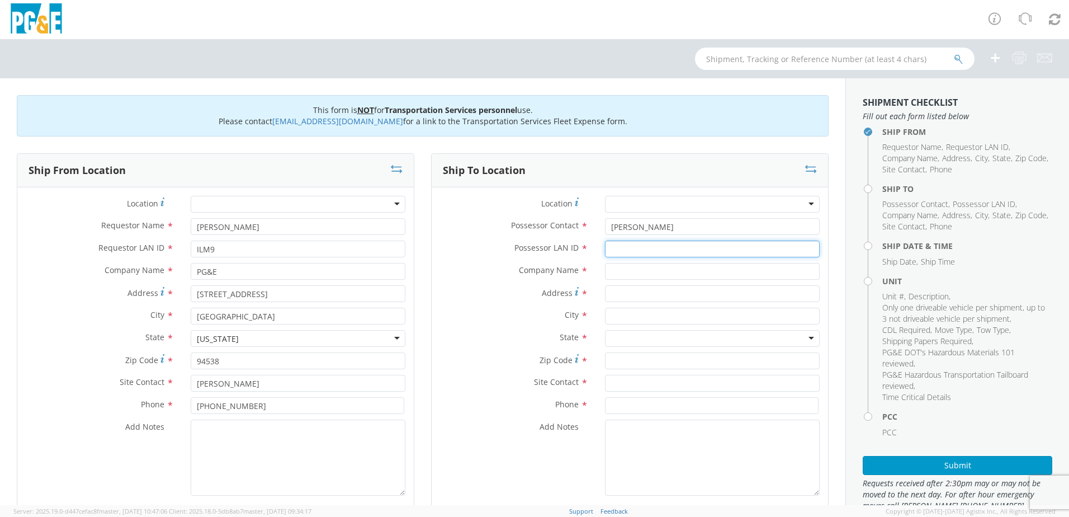
click at [616, 254] on input "Possessor LAN ID *" at bounding box center [712, 248] width 215 height 17
type input "M6HB"
click at [620, 273] on input "text" at bounding box center [712, 271] width 215 height 17
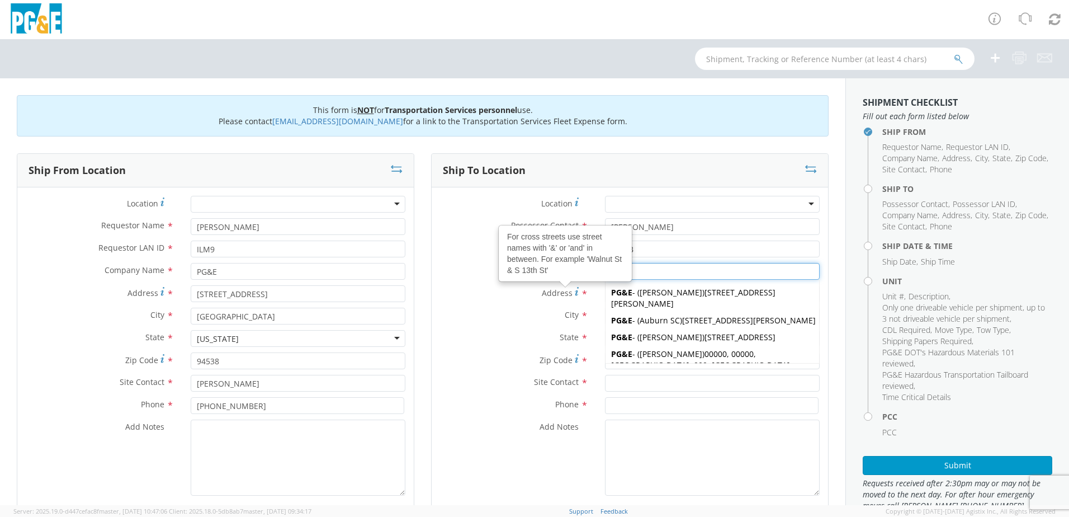
type input "PG&E"
click at [436, 329] on div "City *" at bounding box center [630, 319] width 396 height 22
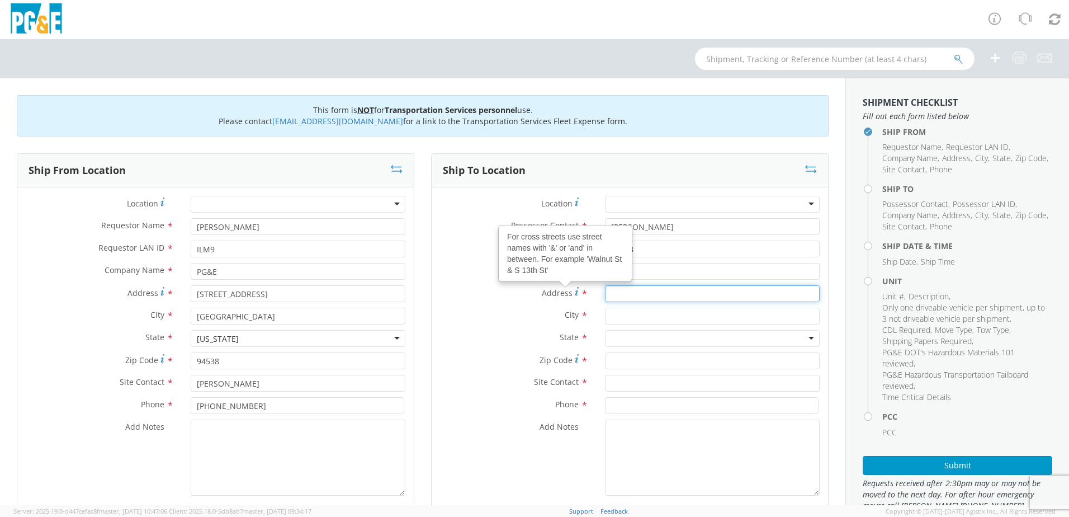
click at [664, 290] on input "Address For cross streets use street names with '&' or 'and' in between. For ex…" at bounding box center [712, 293] width 215 height 17
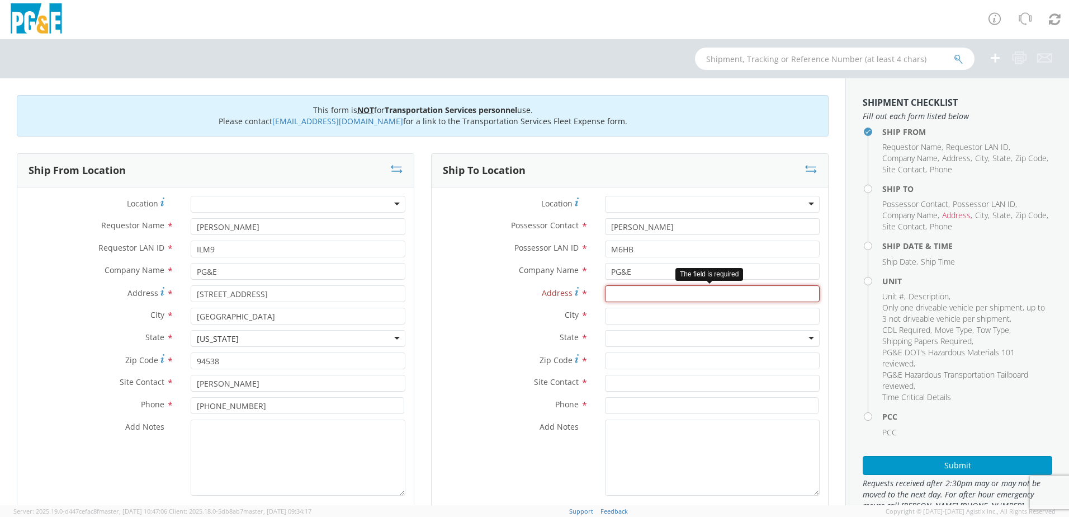
click at [634, 295] on input "Address *" at bounding box center [712, 293] width 215 height 17
paste input "[STREET_ADDRESS][PERSON_NAME]"
type input "[STREET_ADDRESS][PERSON_NAME]"
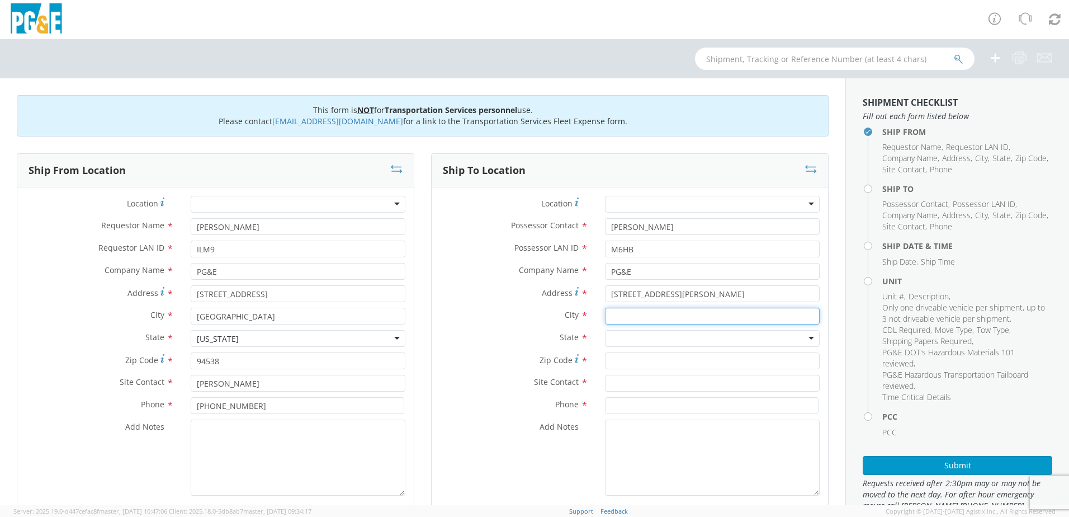
click at [642, 322] on input "text" at bounding box center [712, 316] width 215 height 17
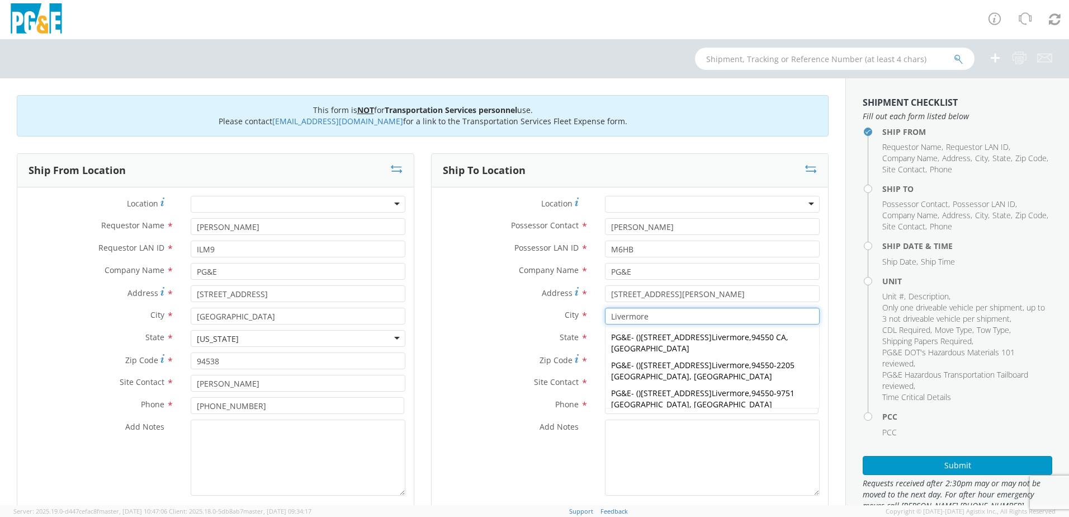
type input "Livermore"
click at [545, 310] on label "City *" at bounding box center [514, 315] width 165 height 15
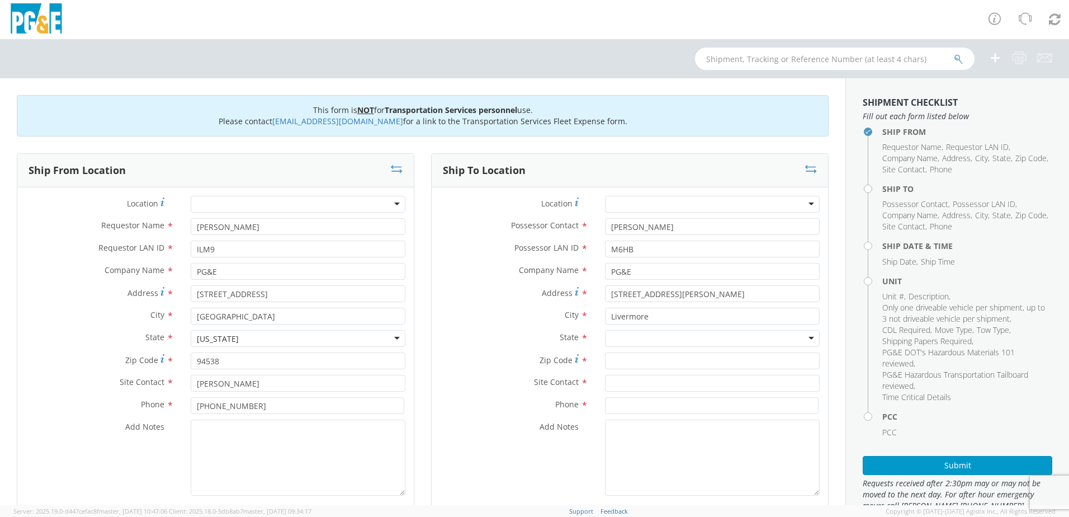
click at [627, 341] on div at bounding box center [712, 338] width 215 height 17
click at [615, 363] on input "Zip Code *" at bounding box center [712, 360] width 215 height 17
type input "94551"
click at [607, 378] on input "text" at bounding box center [712, 383] width 215 height 17
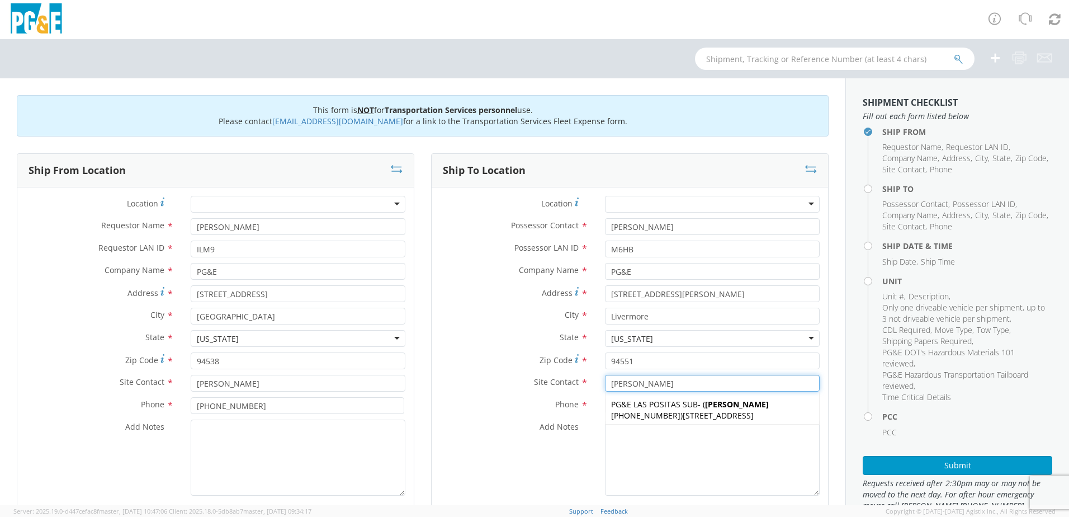
type input "[PERSON_NAME]"
drag, startPoint x: 427, startPoint y: 393, endPoint x: 434, endPoint y: 396, distance: 7.8
click at [432, 394] on div "Site Contact * Max Heffinger Max Heffinger PG&E LAS POSITAS SUB - ( MAX HEFFING…" at bounding box center [630, 386] width 396 height 22
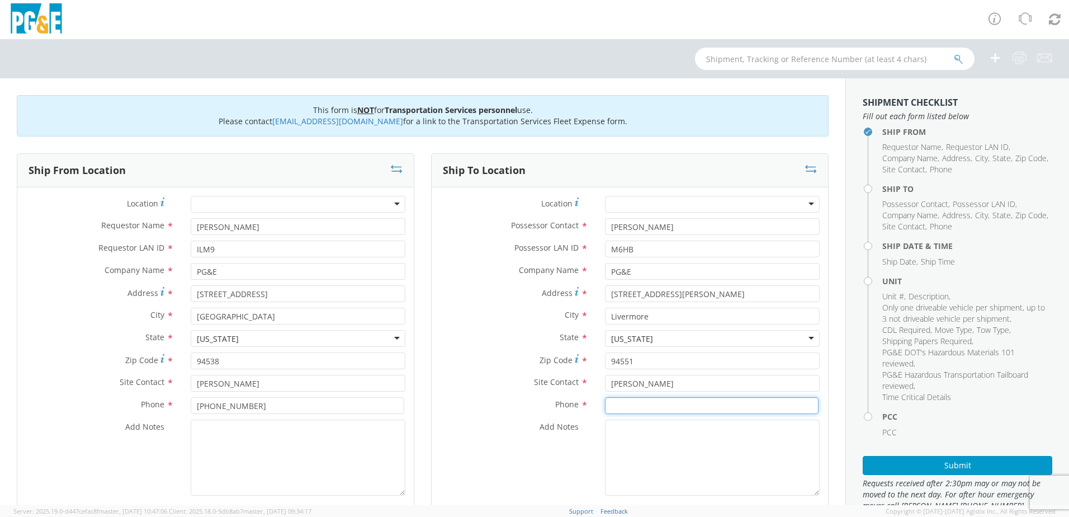
click at [628, 409] on input at bounding box center [712, 405] width 214 height 17
type input "[PHONE_NUMBER]"
click at [218, 425] on textarea "Add Notes *" at bounding box center [298, 457] width 215 height 76
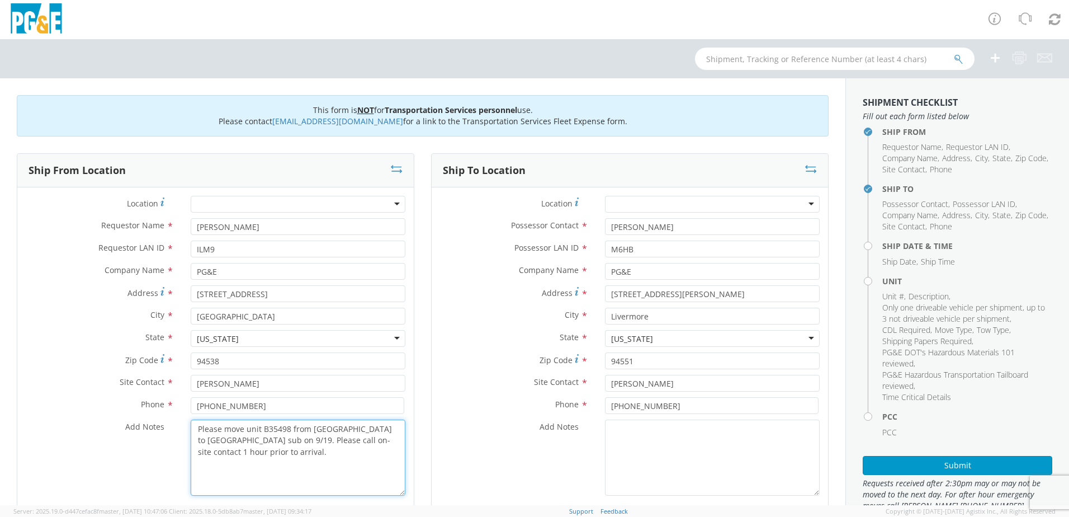
click at [284, 431] on textarea "Please move unit B35498 from Newark to Cayetano sub on 9/19. Please call on-sit…" at bounding box center [298, 457] width 215 height 76
click at [289, 438] on textarea "Please move unit B35498 from Newark to Cayetano sub on 9/19. Please call on-sit…" at bounding box center [298, 457] width 215 height 76
click at [340, 432] on textarea "Please move unit B35498 from Newark to Cayetano sub on 9/19. Please call on-sit…" at bounding box center [298, 457] width 215 height 76
click at [239, 439] on textarea "Please move unit B35498 from Newark Sub to Cayetano sub on 9/19. Please call on…" at bounding box center [298, 457] width 215 height 76
click at [269, 445] on textarea "Please move unit B35498 from Newark Sub to Cayetano Sub on 9/19. Please call on…" at bounding box center [298, 457] width 215 height 76
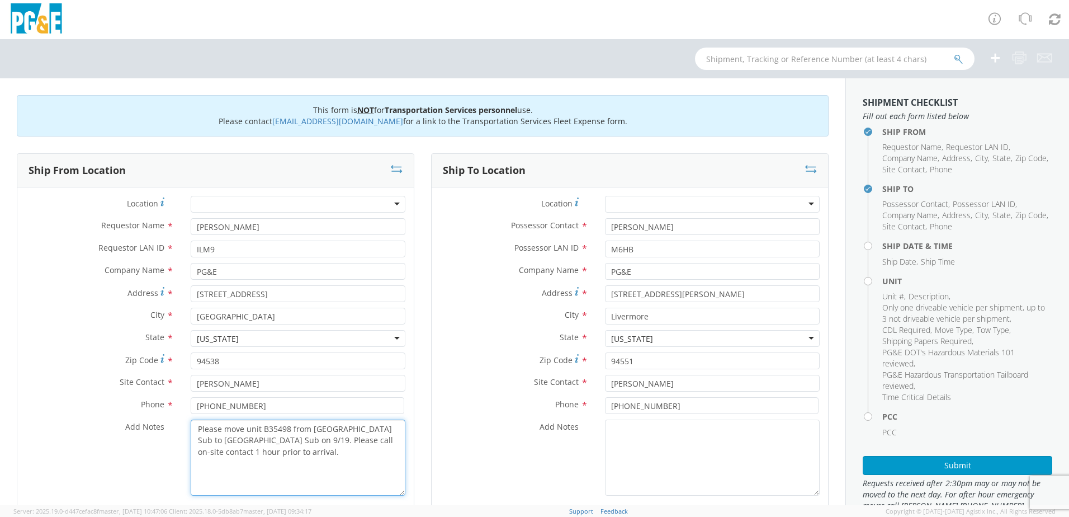
click at [283, 456] on textarea "Please move unit B35498 from Newark Sub to Cayetano Sub on 9/19. Please call on…" at bounding box center [298, 457] width 215 height 76
drag, startPoint x: 323, startPoint y: 454, endPoint x: 187, endPoint y: 429, distance: 138.7
click at [187, 429] on div "Please move unit B35498 from Newark Sub to Cayetano Sub on 9/19. Please call on…" at bounding box center [297, 457] width 231 height 76
paste textarea "[STREET_ADDRESS][PERSON_NAME]"
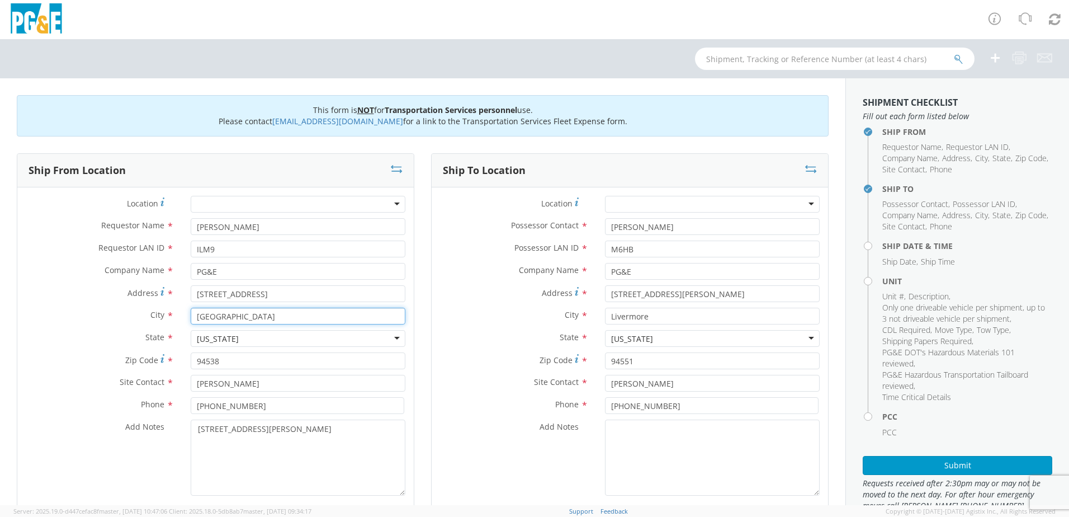
click at [303, 309] on input "Newark" at bounding box center [298, 316] width 215 height 17
drag, startPoint x: 283, startPoint y: 432, endPoint x: 172, endPoint y: 432, distance: 111.3
click at [172, 432] on div "Add Notes * 4820 N. Livermore Ave" at bounding box center [215, 457] width 396 height 76
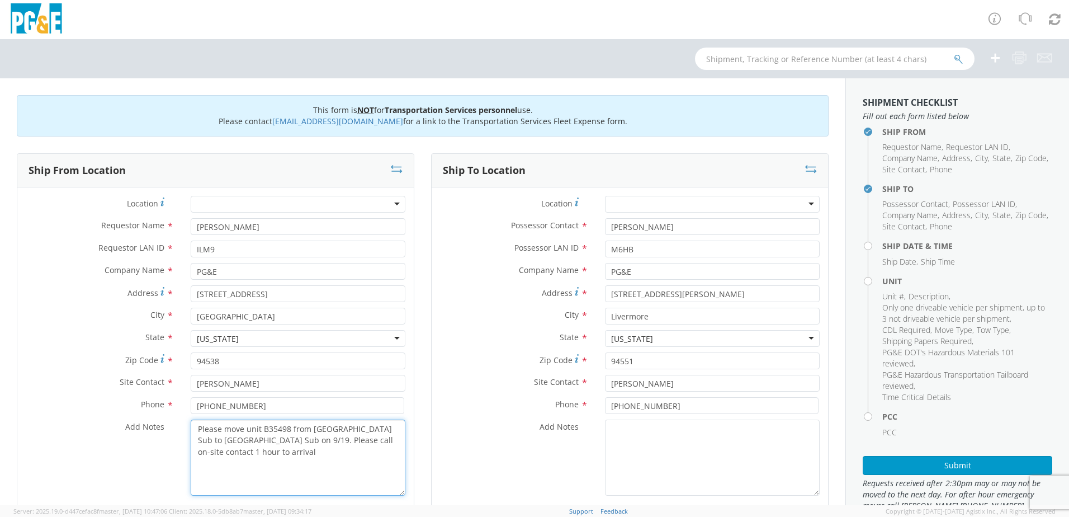
drag, startPoint x: 378, startPoint y: 452, endPoint x: 189, endPoint y: 418, distance: 192.0
click at [189, 418] on div "Location * (OBSOLETE) [PERSON_NAME] SC - GC TRAILER (OBSOLETE) [GEOGRAPHIC_DATA…" at bounding box center [215, 348] width 396 height 305
click at [304, 458] on textarea "Please move unit B35498 from Newark Sub to Cayetano Sub on 9/19. Please call on…" at bounding box center [298, 457] width 215 height 76
click at [298, 437] on textarea "Please move unit B35498 from Newark Sub to Cayetano Sub on 9/19. Please call on…" at bounding box center [298, 457] width 215 height 76
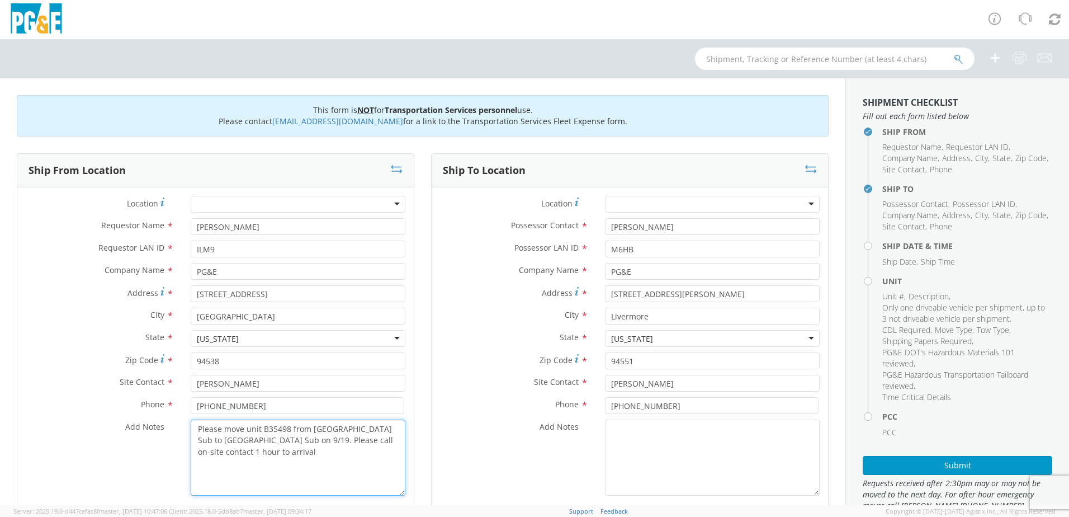
click at [285, 452] on textarea "Please move unit B35498 from Newark Sub to Cayetano Sub on 9/19. Please call on…" at bounding box center [298, 457] width 215 height 76
type textarea "Please move unit B35498 from Newark Sub to Cayetano Sub on 9/19. Please call on…"
click at [649, 437] on textarea "Add Notes *" at bounding box center [712, 457] width 215 height 76
paste textarea "Please move unit B35498 from Newark Sub to Cayetano Sub on 9/19. Please call on…"
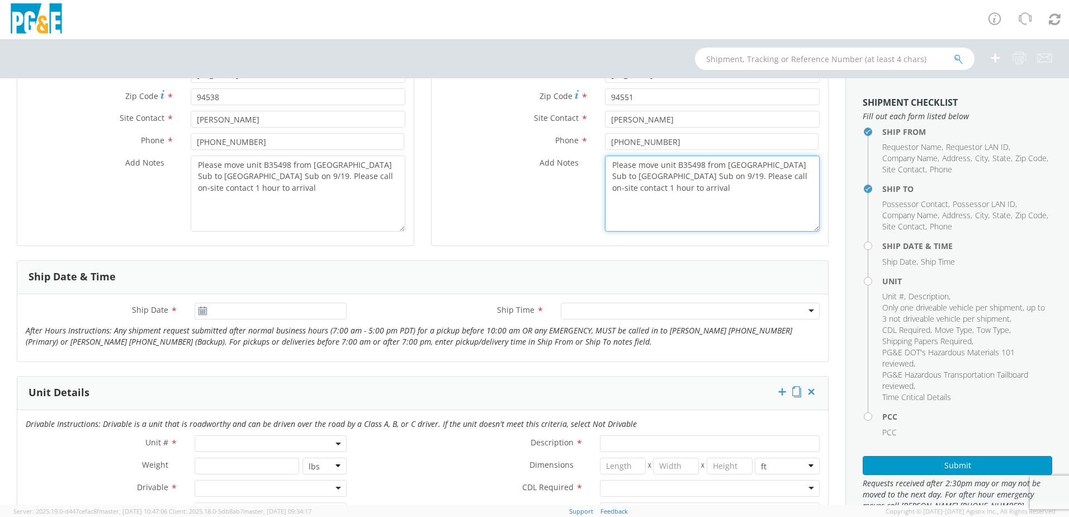
scroll to position [280, 0]
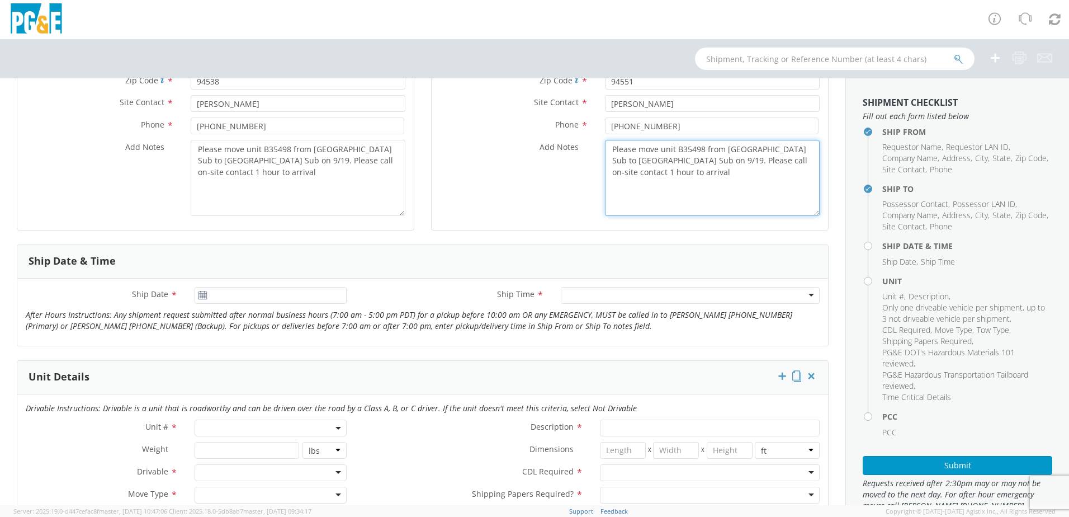
type textarea "Please move unit B35498 from Newark Sub to Cayetano Sub on 9/19. Please call on…"
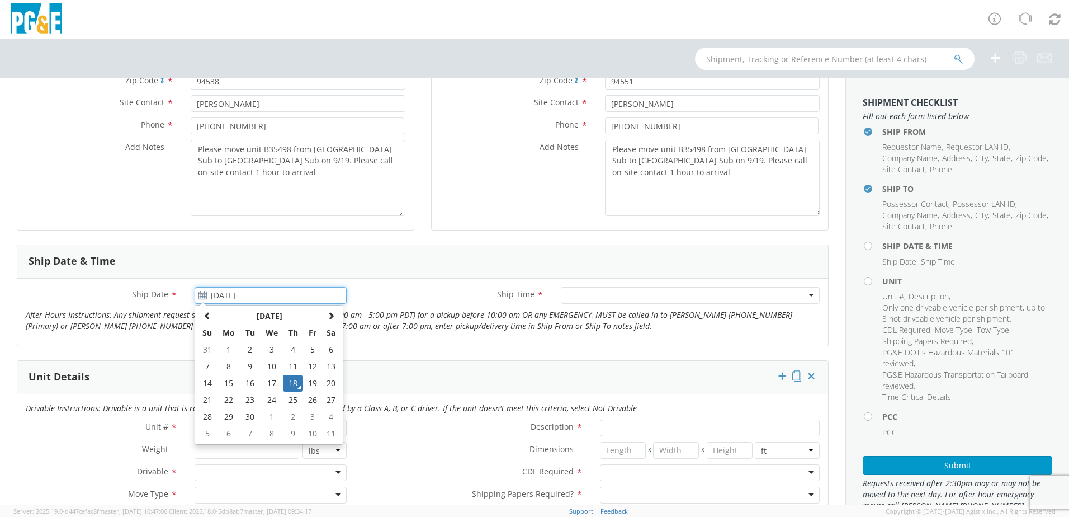
click at [285, 289] on input "[DATE]" at bounding box center [271, 295] width 152 height 17
click at [313, 385] on td "19" at bounding box center [312, 383] width 19 height 17
type input "[DATE]"
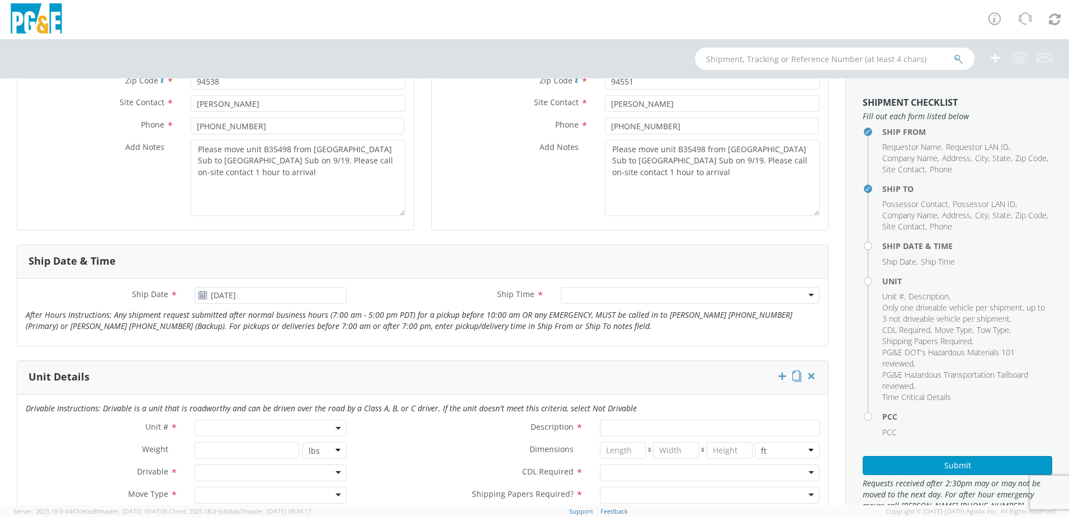
click at [622, 294] on div at bounding box center [690, 295] width 259 height 17
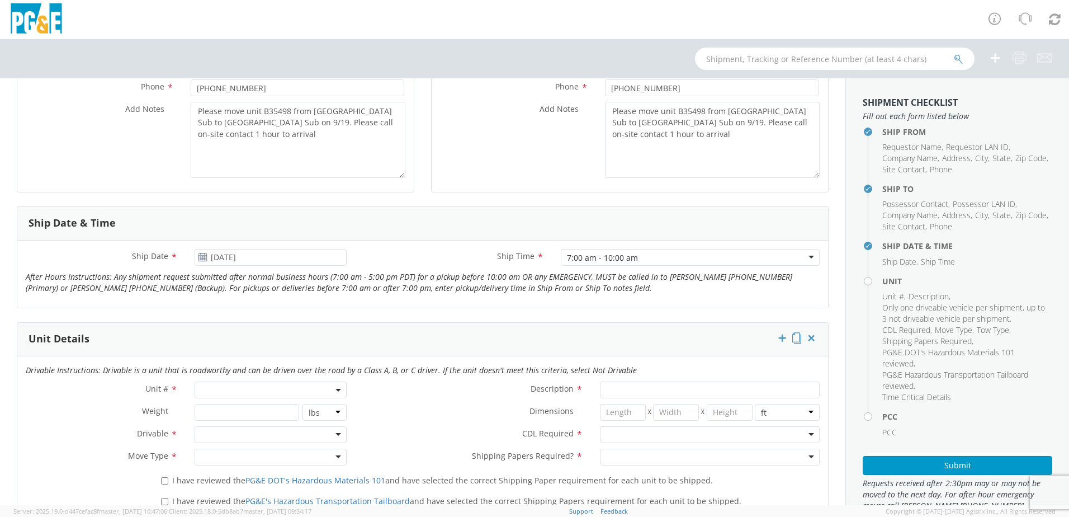
scroll to position [335, 0]
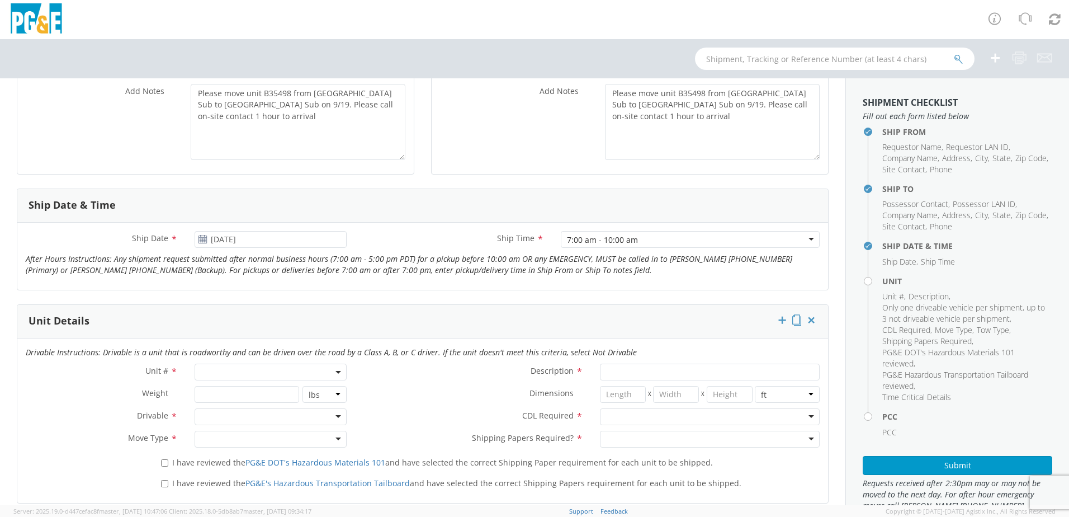
click at [256, 376] on span at bounding box center [271, 371] width 152 height 17
click at [251, 391] on input "search" at bounding box center [269, 390] width 145 height 17
type input "B35498"
type input "EQ; MAN LIFT - SCISSOR"
type input "0"
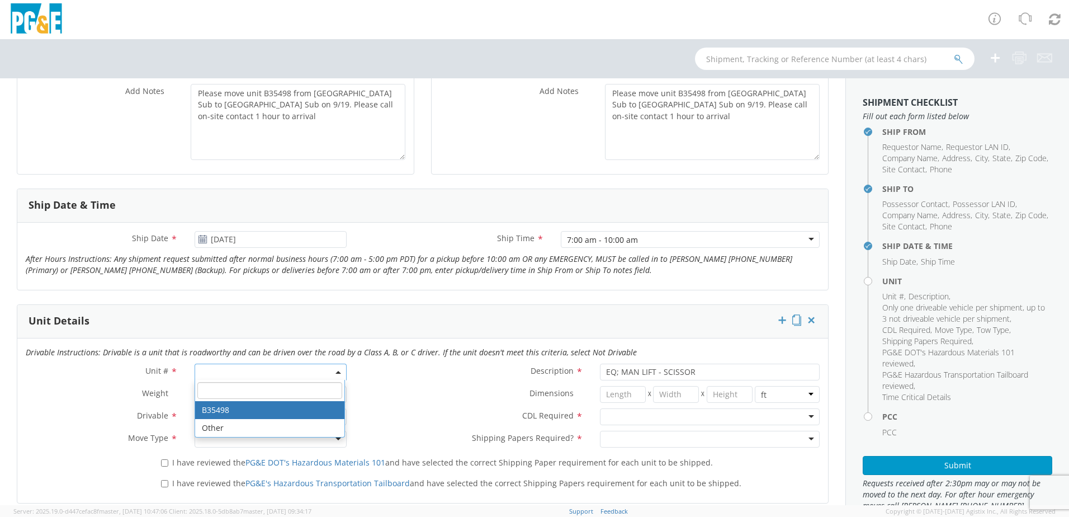
select select "B35498"
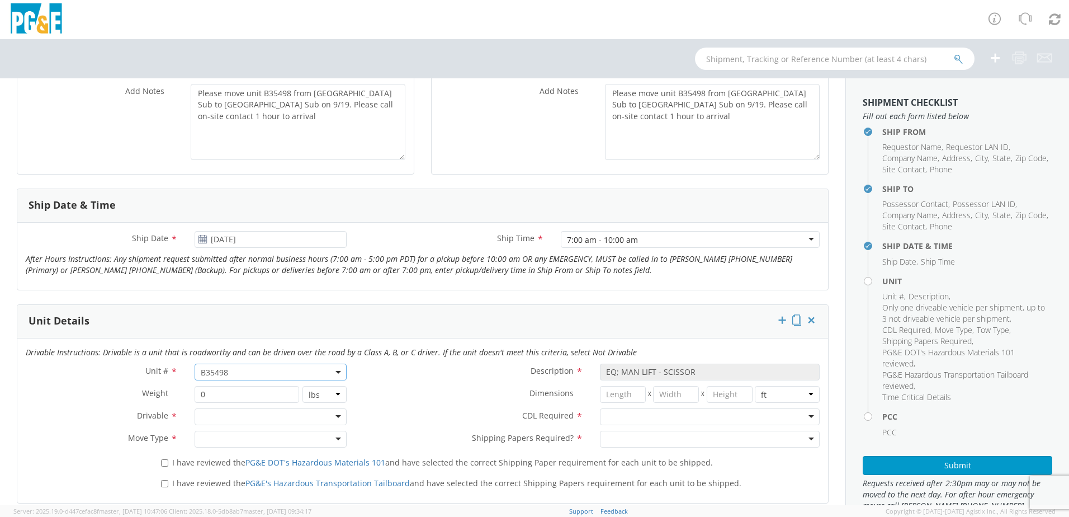
click at [242, 404] on div "Weight * 0 lbs kgs" at bounding box center [186, 397] width 338 height 22
click at [239, 420] on div at bounding box center [271, 416] width 152 height 17
click at [222, 417] on div "Not Drivable" at bounding box center [224, 417] width 47 height 11
click at [221, 416] on div "Drivable" at bounding box center [216, 417] width 31 height 11
click at [214, 442] on div at bounding box center [271, 439] width 152 height 17
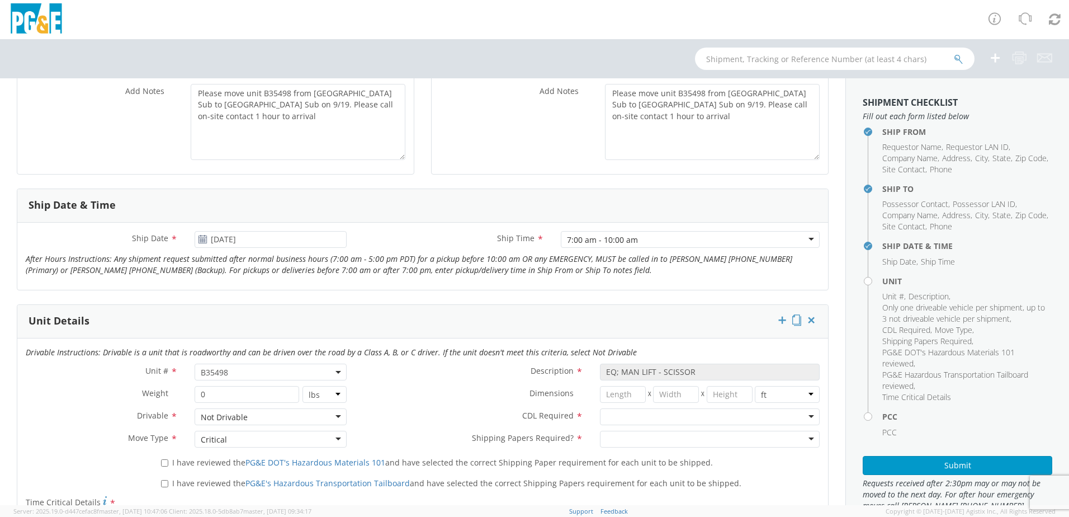
click at [691, 419] on div at bounding box center [710, 416] width 220 height 17
click at [635, 429] on div "CDL Required * Y - CDL Required Y - CDL Required N - CDL Not Required Y - CDL R…" at bounding box center [591, 419] width 473 height 22
click at [628, 441] on div at bounding box center [710, 439] width 220 height 17
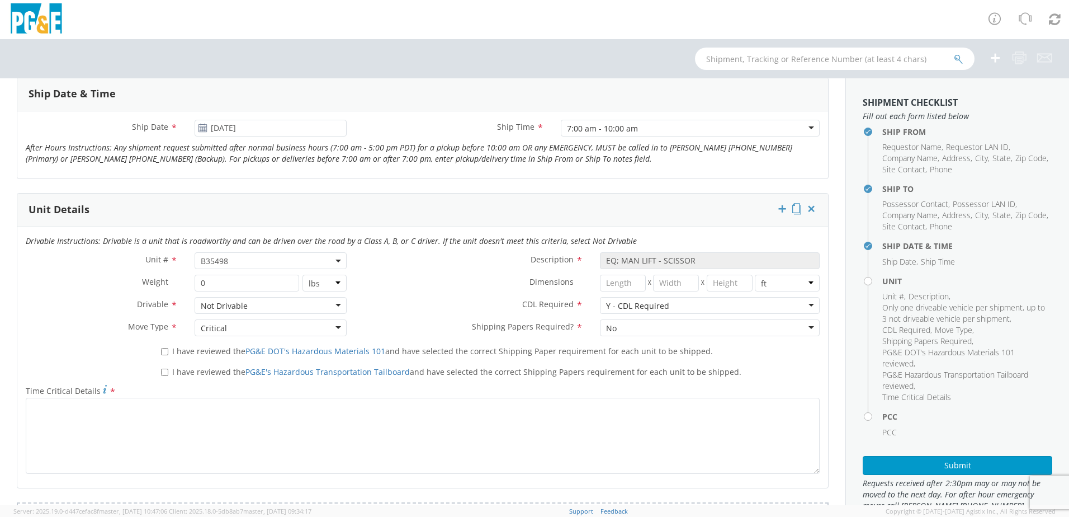
scroll to position [447, 0]
drag, startPoint x: 159, startPoint y: 351, endPoint x: 163, endPoint y: 358, distance: 8.3
click at [161, 351] on input "I have reviewed the PG&E DOT's Hazardous Materials 101 and have selected the co…" at bounding box center [164, 350] width 7 height 7
checkbox input "true"
click at [162, 372] on input "I have reviewed the PG&E's Hazardous Transportation Tailboard and have selected…" at bounding box center [164, 371] width 7 height 7
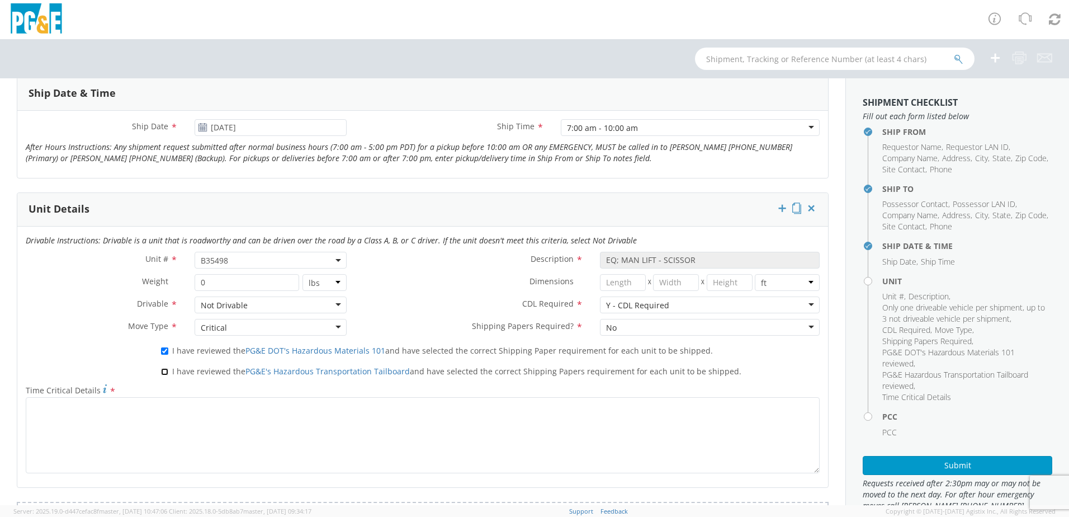
checkbox input "true"
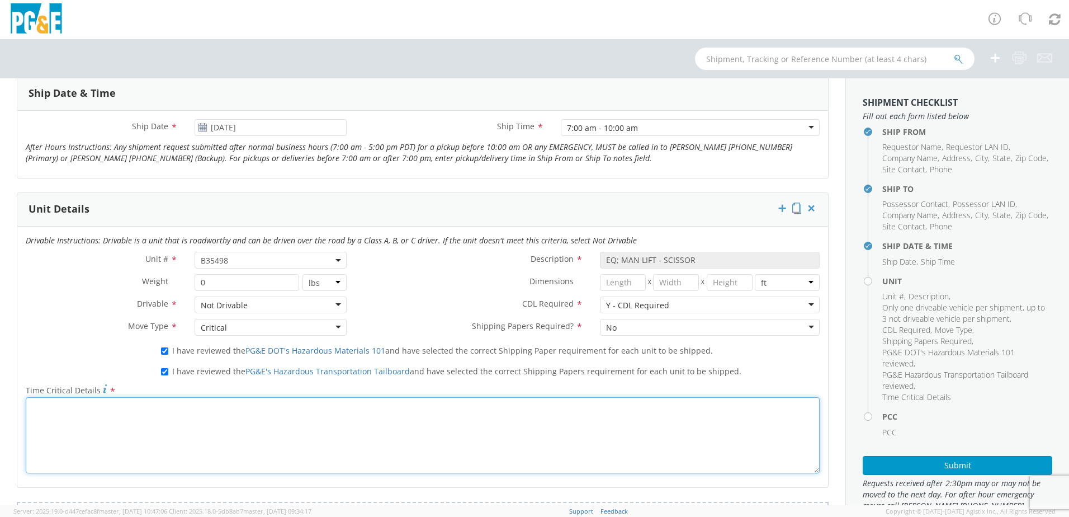
click at [152, 418] on textarea "Time Critical Details *" at bounding box center [423, 435] width 794 height 76
paste textarea "Please move unit B35498 from Newark Sub to Cayetano Sub on 9/19. Please call on…"
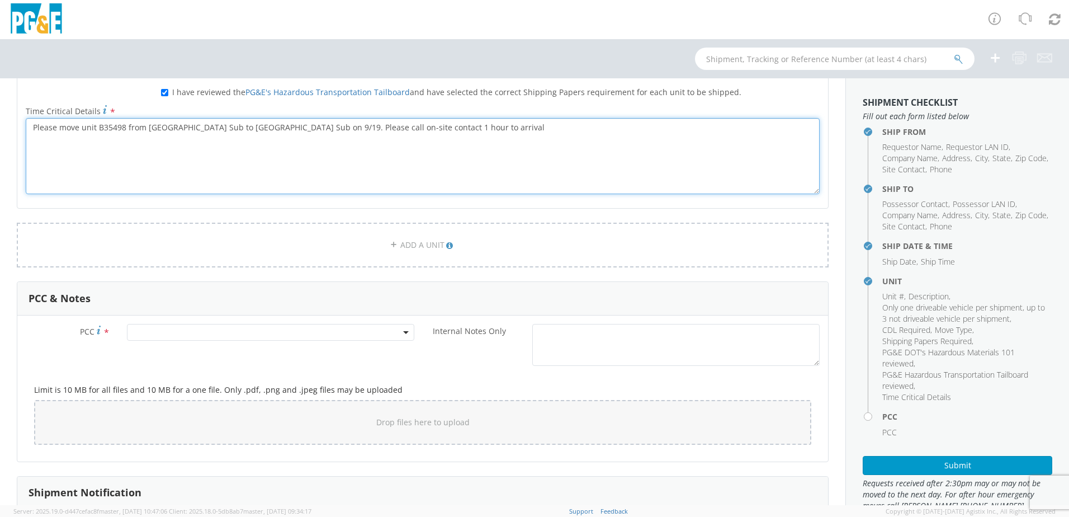
scroll to position [727, 0]
type textarea "Please move unit B35498 from Newark Sub to Cayetano Sub on 9/19. Please call on…"
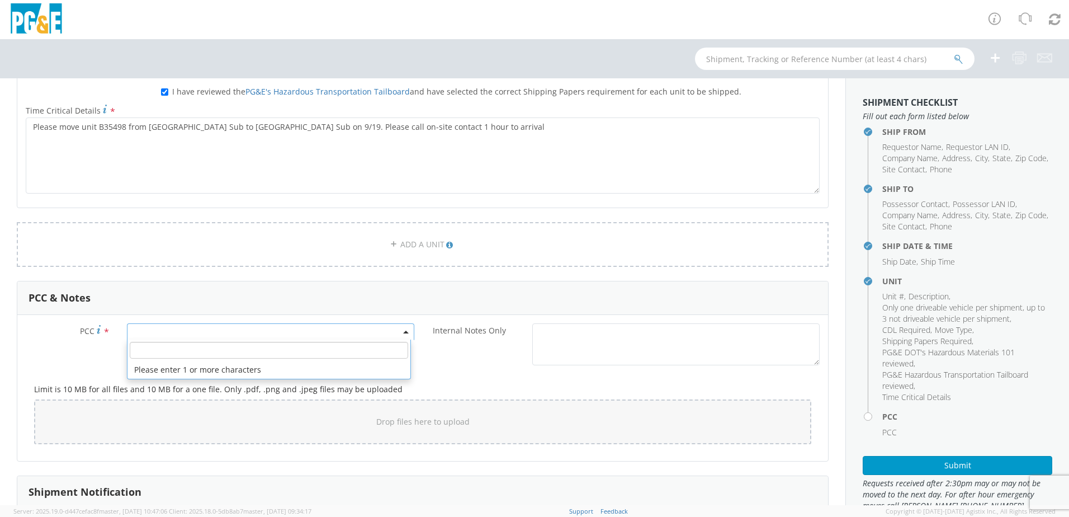
click at [256, 329] on span at bounding box center [270, 331] width 287 height 17
click at [228, 353] on input "number" at bounding box center [269, 350] width 278 height 17
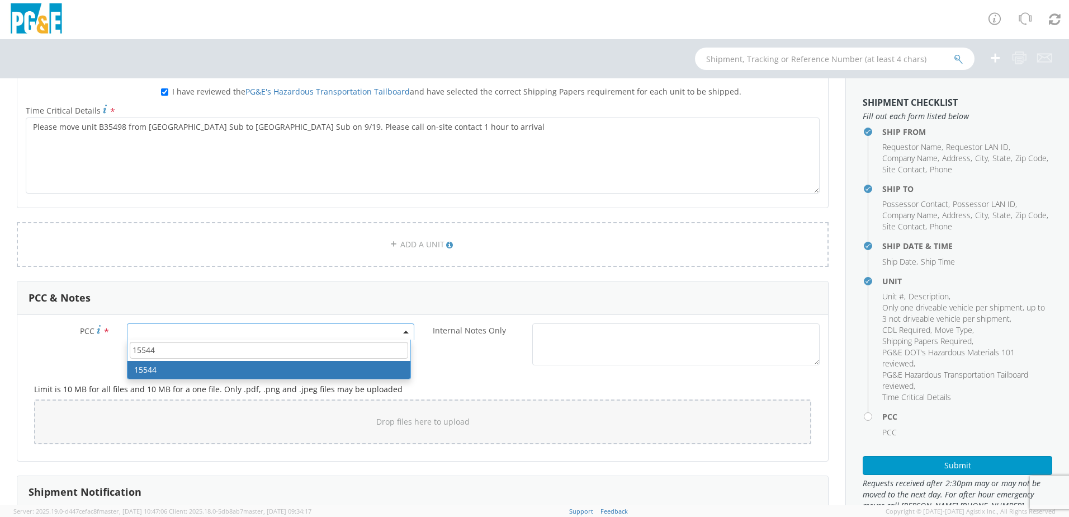
type input "15544"
select select "15544"
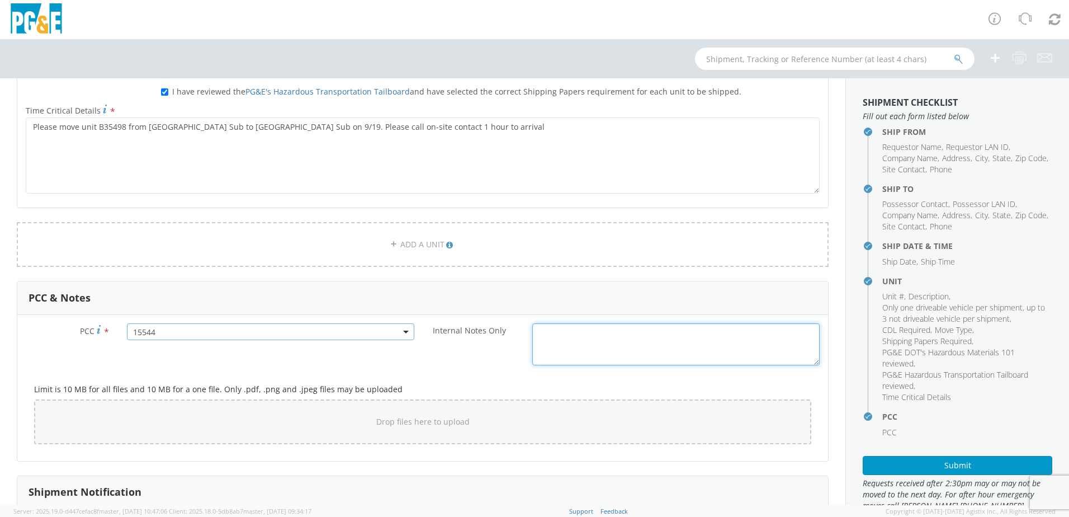
click at [564, 336] on textarea "Internal Notes Only *" at bounding box center [675, 344] width 287 height 42
paste textarea "Please move unit B35498 from Newark Sub to Cayetano Sub on 9/19. Please call on…"
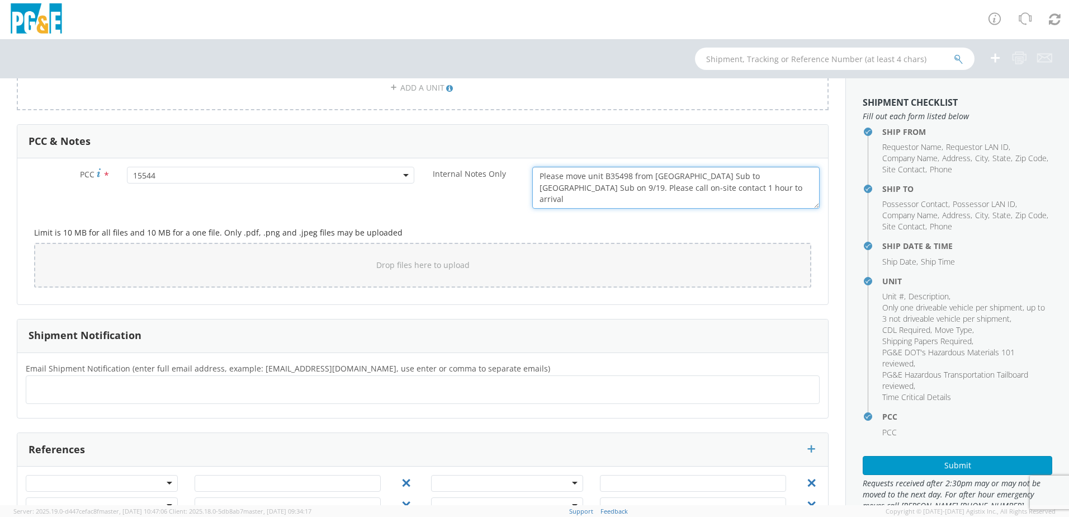
scroll to position [895, 0]
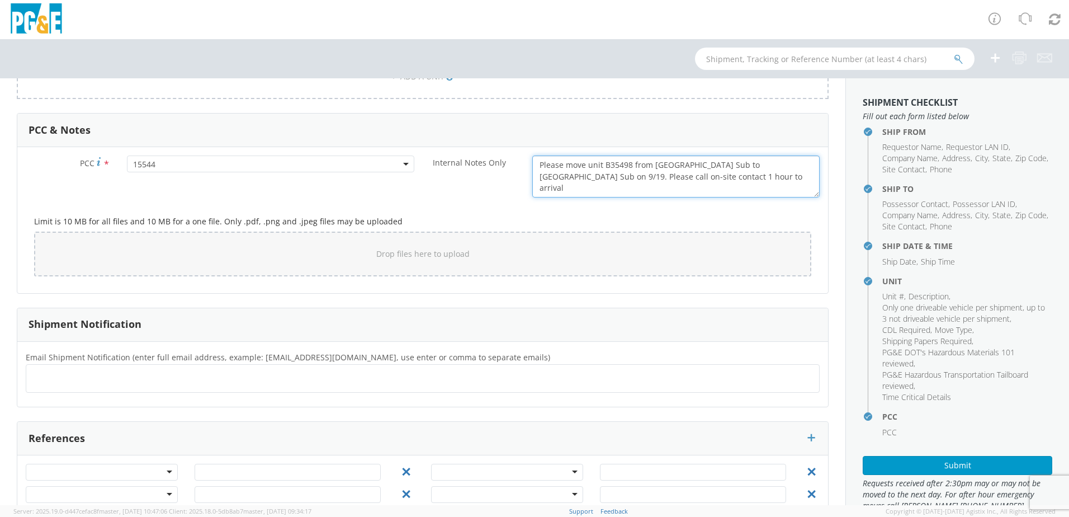
type textarea "Please move unit B35498 from Newark Sub to Cayetano Sub on 9/19. Please call on…"
click at [218, 386] on ul at bounding box center [423, 378] width 784 height 18
type input "[EMAIL_ADDRESS][DOMAIN_NAME]"
click at [218, 386] on ul at bounding box center [423, 378] width 784 height 18
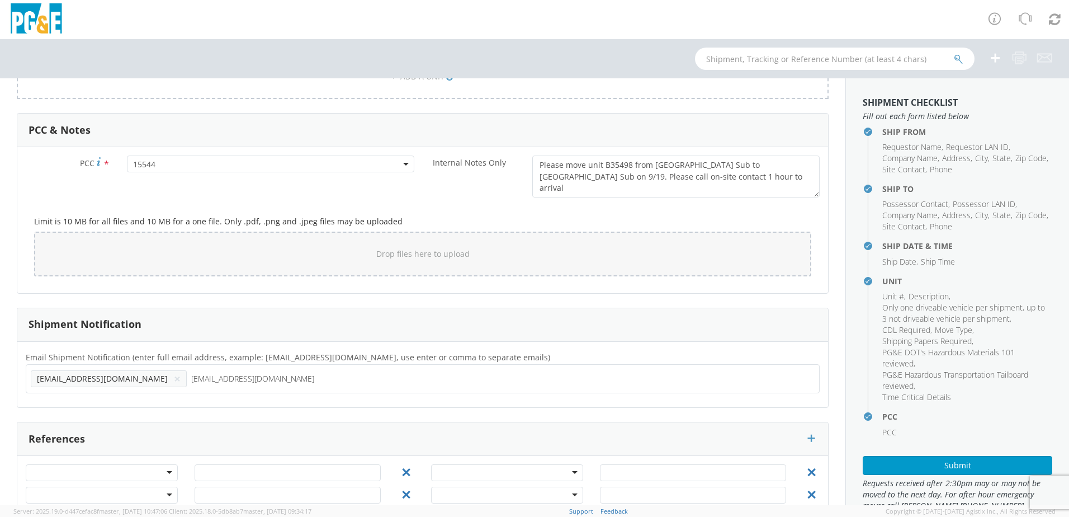
type input "[EMAIL_ADDRESS][DOMAIN_NAME]"
click at [356, 384] on ul "[EMAIL_ADDRESS][DOMAIN_NAME] × [EMAIL_ADDRESS][DOMAIN_NAME] ×" at bounding box center [423, 378] width 784 height 19
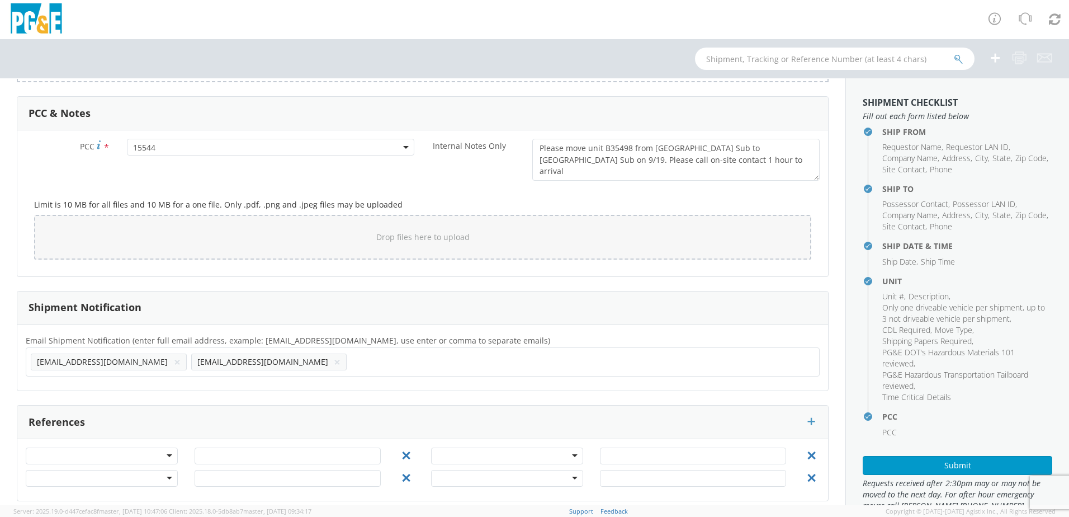
scroll to position [921, 0]
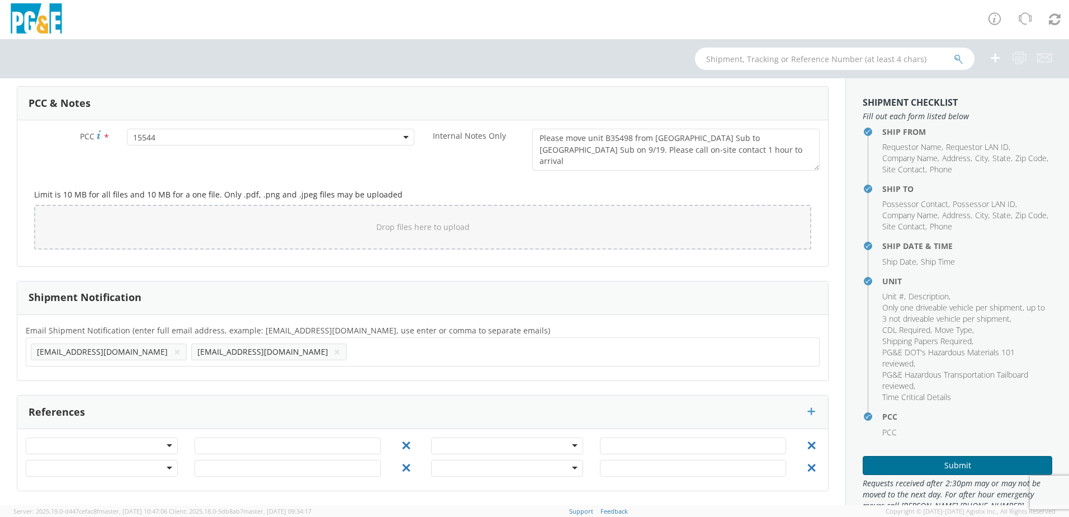
click at [947, 471] on button "Submit" at bounding box center [958, 465] width 190 height 19
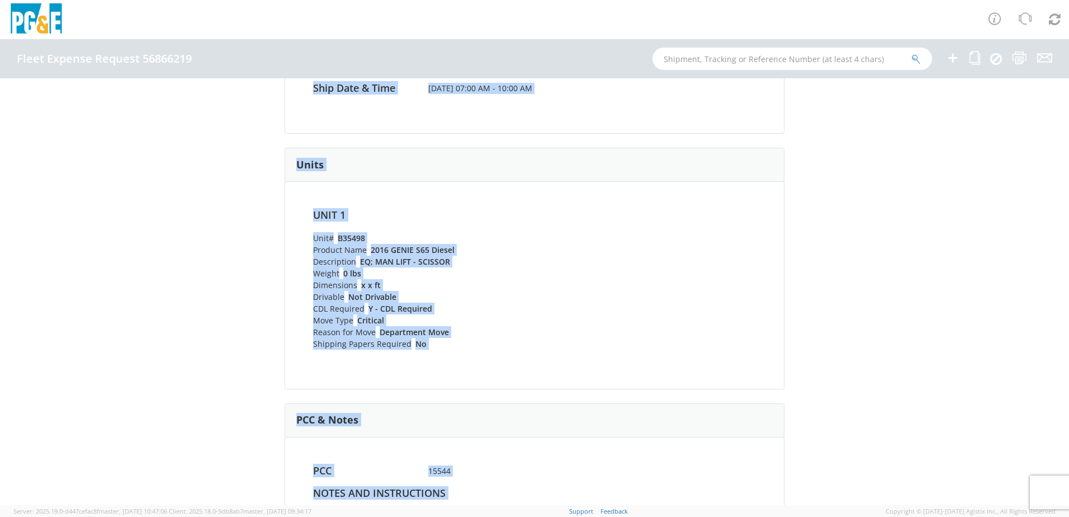
scroll to position [558, 0]
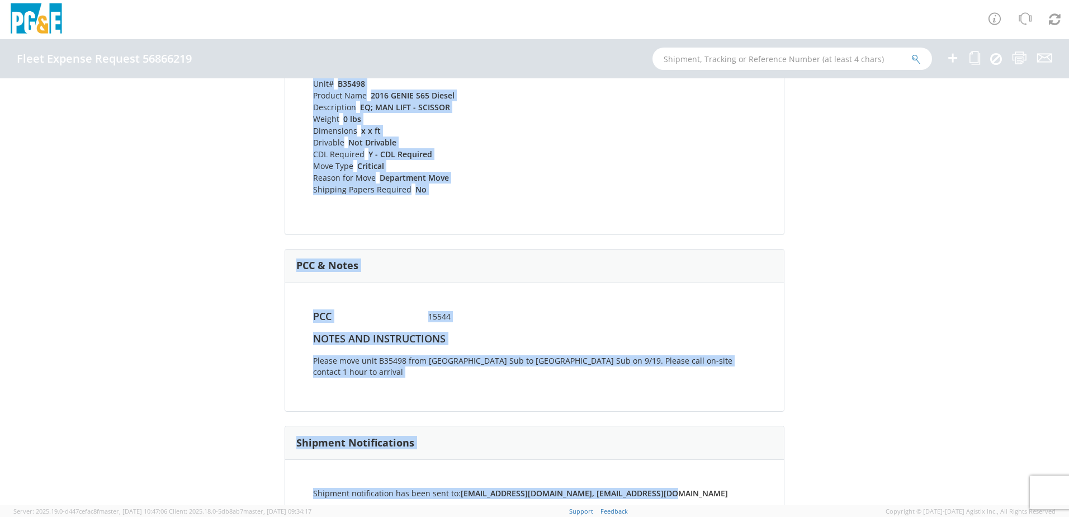
drag, startPoint x: 285, startPoint y: 121, endPoint x: 696, endPoint y: 470, distance: 539.1
copy div "Fleet Expense Request 56866219 (Completed) Shipping Information Request Informa…"
